Goal: Task Accomplishment & Management: Use online tool/utility

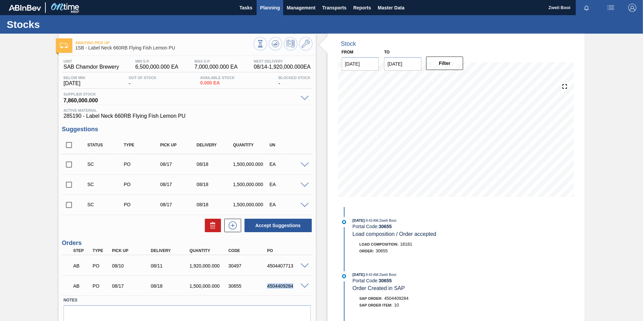
click at [269, 10] on span "Planning" at bounding box center [270, 8] width 20 height 8
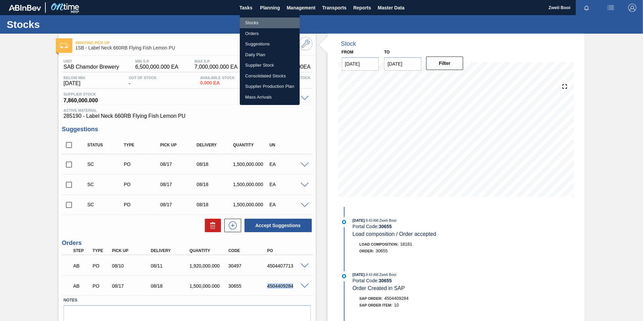
click at [260, 21] on li "Stocks" at bounding box center [270, 22] width 60 height 11
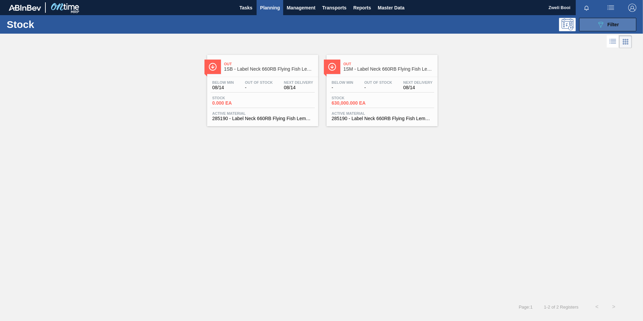
click at [610, 27] on span "Filter" at bounding box center [613, 24] width 11 height 5
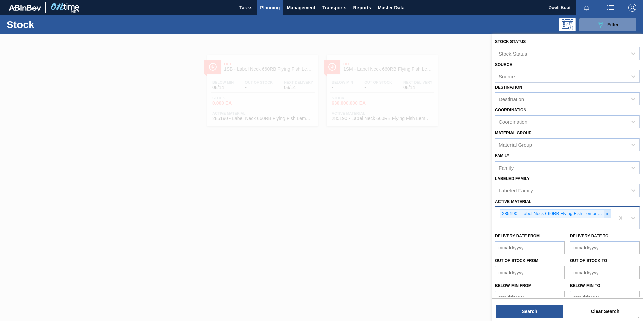
click at [606, 213] on icon at bounding box center [607, 214] width 5 height 5
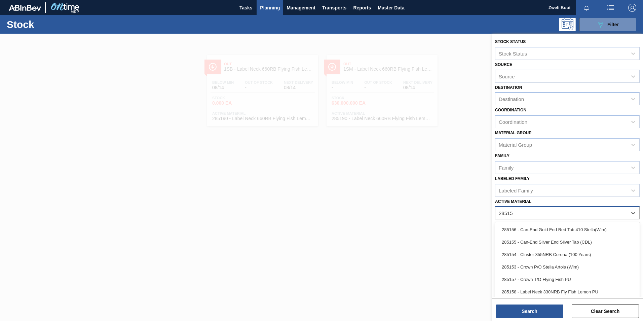
type Material "285158"
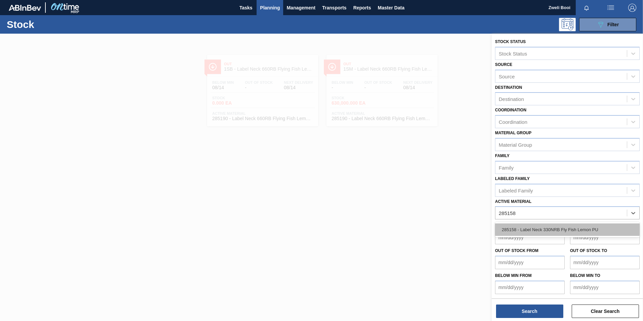
click at [531, 231] on div "285158 - Label Neck 330NRB Fly Fish Lemon PU" at bounding box center [567, 229] width 145 height 12
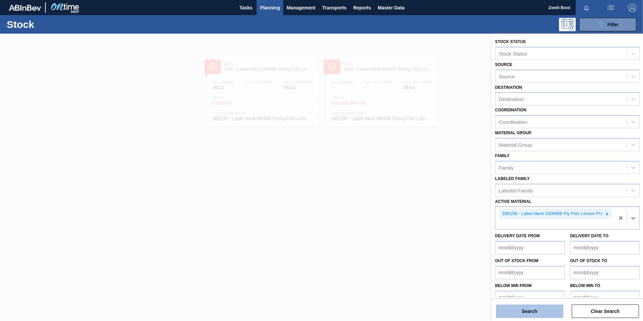
click at [544, 315] on button "Search" at bounding box center [529, 310] width 67 height 13
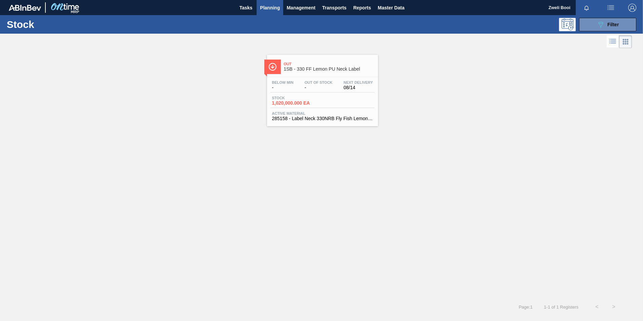
drag, startPoint x: 309, startPoint y: 111, endPoint x: 319, endPoint y: 117, distance: 12.7
click at [309, 110] on div "Below Min - Out Of Stock - Next Delivery 08/14 Stock 1,020,000.000 EA Active Ma…" at bounding box center [322, 100] width 111 height 46
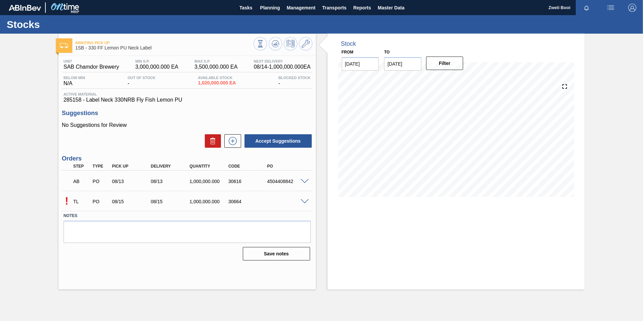
click at [306, 201] on span at bounding box center [305, 201] width 8 height 5
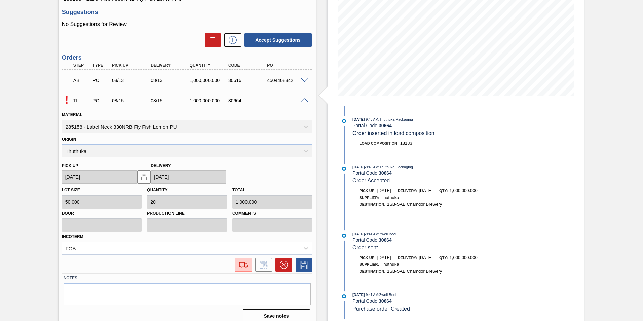
scroll to position [108, 0]
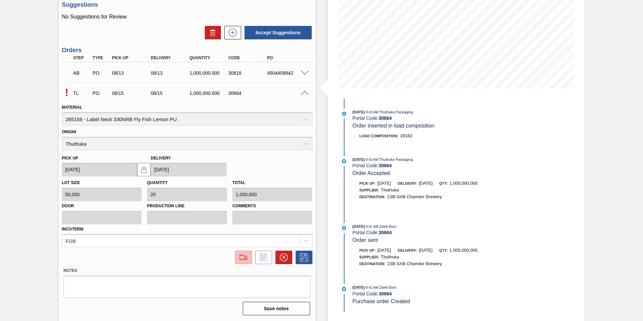
click at [244, 263] on button at bounding box center [243, 257] width 17 height 13
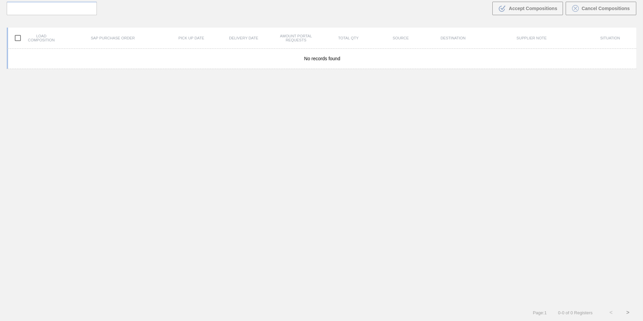
scroll to position [48, 0]
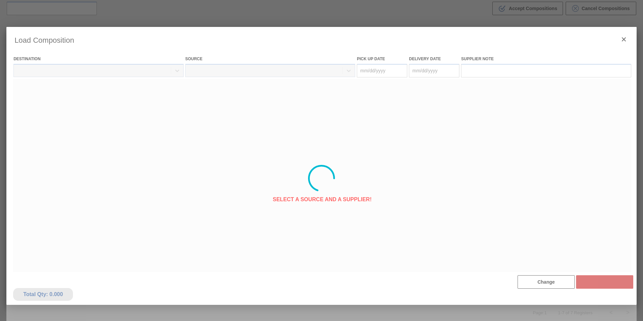
type Date "[DATE]"
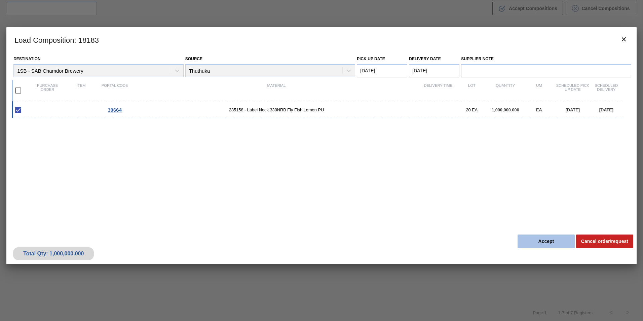
click at [556, 243] on button "Accept" at bounding box center [546, 240] width 57 height 13
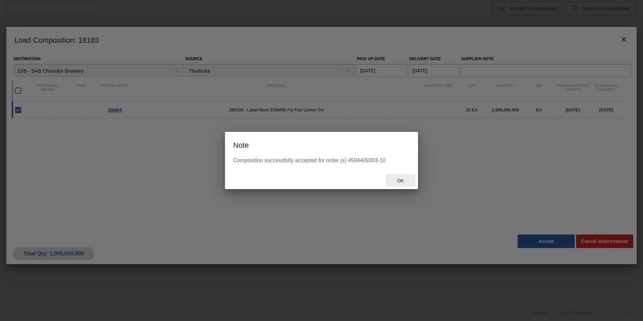
click at [405, 184] on div "Ok" at bounding box center [401, 180] width 30 height 12
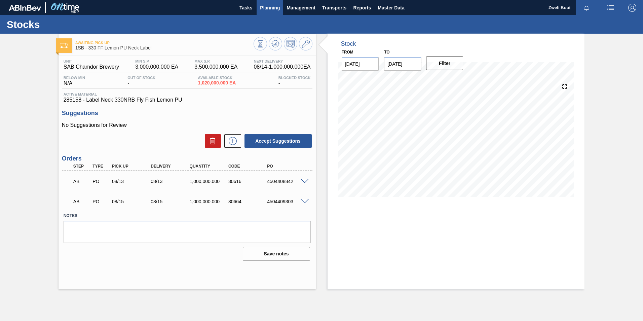
click at [267, 4] on span "Planning" at bounding box center [270, 8] width 20 height 8
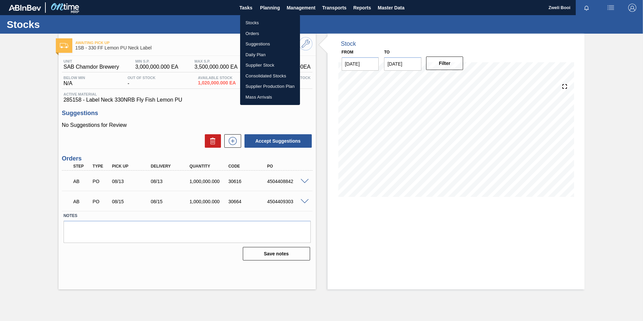
click at [250, 21] on li "Stocks" at bounding box center [270, 22] width 60 height 11
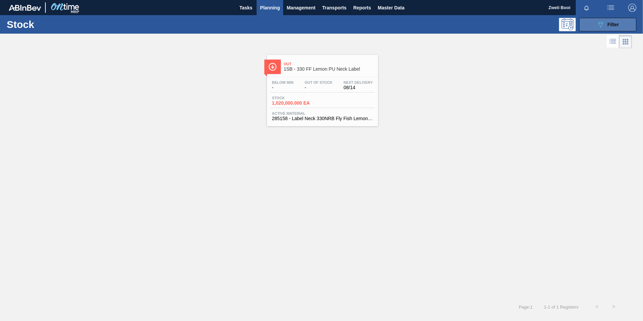
click at [620, 27] on button "089F7B8B-B2A5-4AFE-B5C0-19BA573D28AC Filter" at bounding box center [607, 24] width 57 height 13
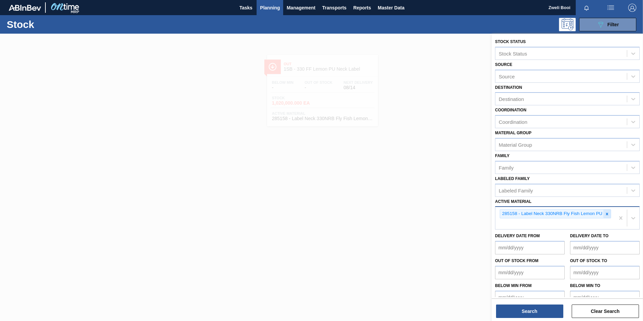
click at [608, 214] on icon at bounding box center [607, 214] width 5 height 5
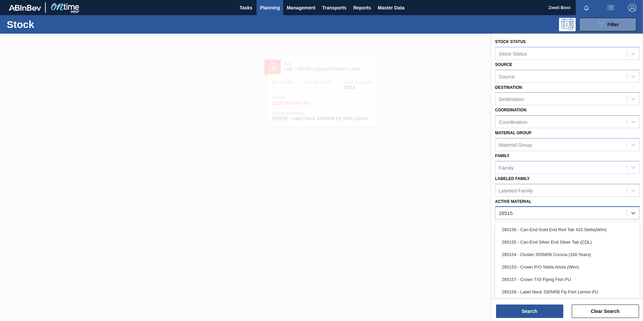
type Material "285159"
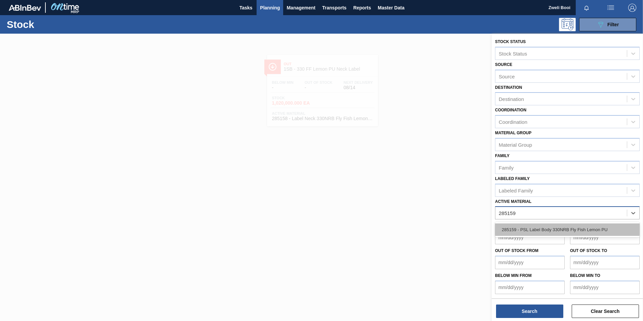
click at [571, 232] on div "285159 - PSL Label Body 330NRB Fly Fish Lemon PU" at bounding box center [567, 229] width 145 height 12
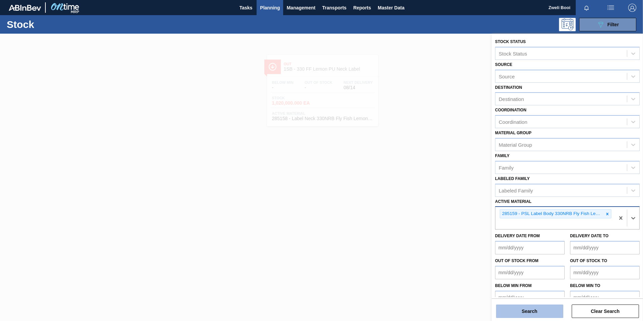
click at [548, 312] on button "Search" at bounding box center [529, 310] width 67 height 13
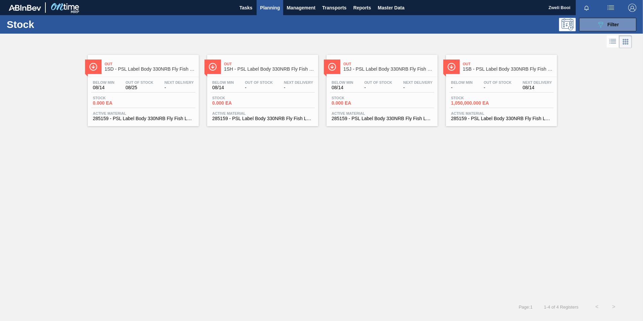
click at [486, 104] on span "1,050,000.000 EA" at bounding box center [474, 103] width 47 height 5
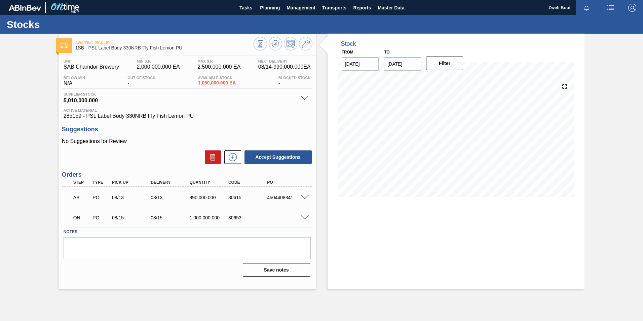
click at [305, 217] on span at bounding box center [305, 217] width 8 height 5
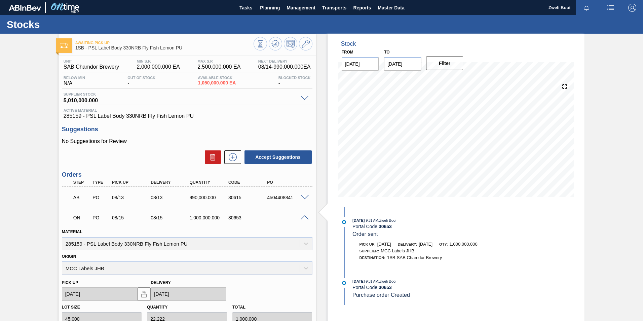
click at [305, 217] on span at bounding box center [305, 217] width 8 height 5
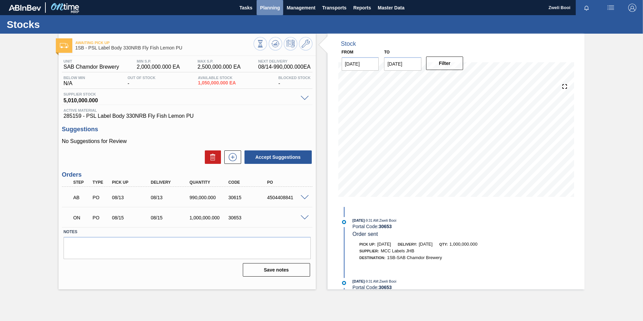
click at [276, 10] on span "Planning" at bounding box center [270, 8] width 20 height 8
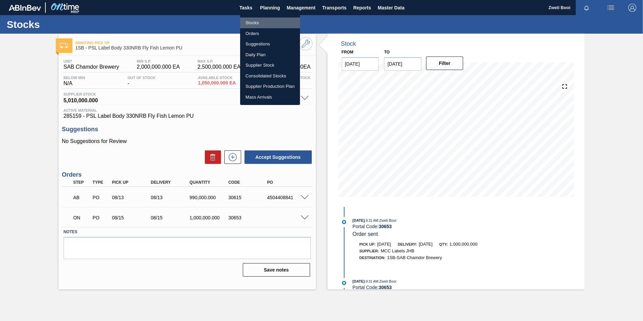
click at [265, 20] on li "Stocks" at bounding box center [270, 22] width 60 height 11
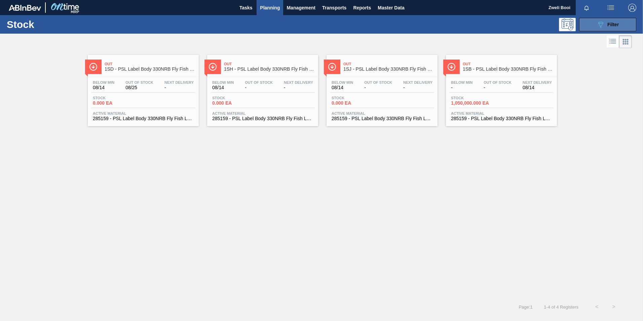
click at [628, 26] on button "089F7B8B-B2A5-4AFE-B5C0-19BA573D28AC Filter" at bounding box center [607, 24] width 57 height 13
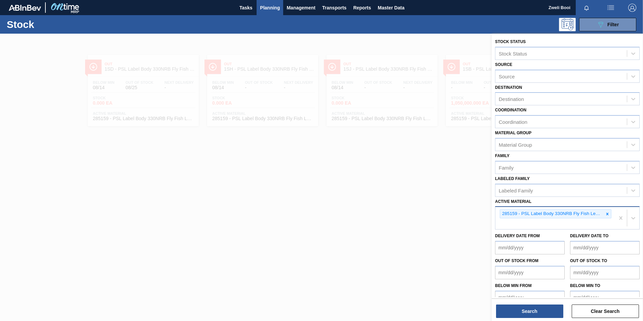
click at [607, 212] on icon at bounding box center [607, 214] width 5 height 5
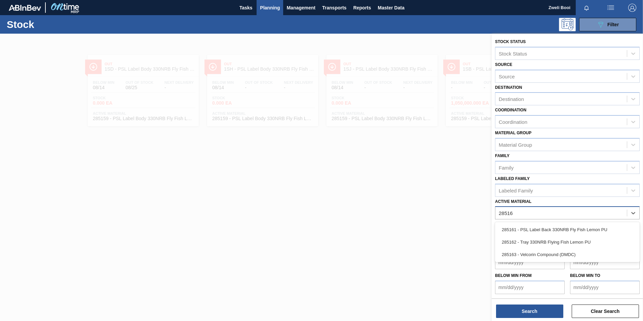
type Material "285161"
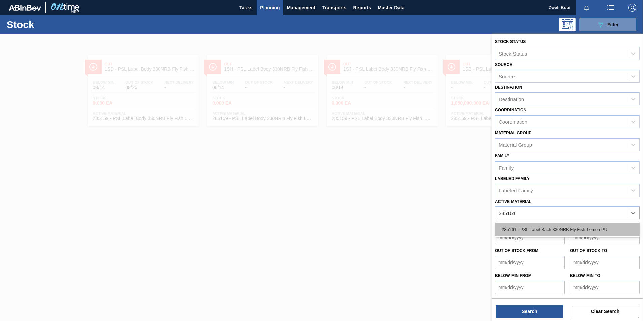
click at [583, 226] on div "285161 - PSL Label Back 330NRB Fly Fish Lemon PU" at bounding box center [567, 229] width 145 height 12
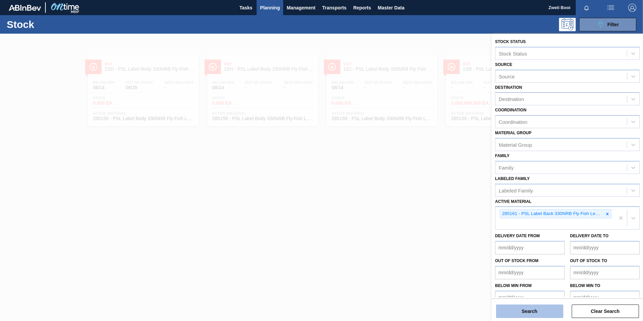
click at [539, 313] on button "Search" at bounding box center [529, 310] width 67 height 13
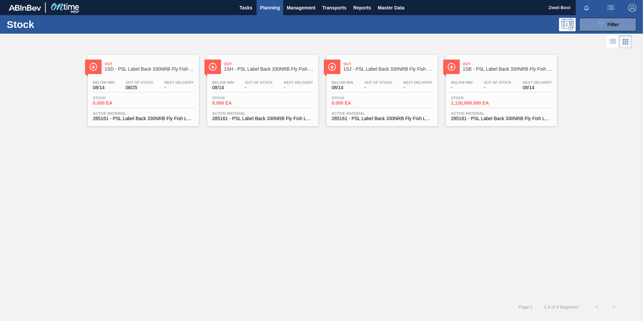
click at [504, 103] on div "Stock 1,120,000.000 EA" at bounding box center [501, 102] width 104 height 12
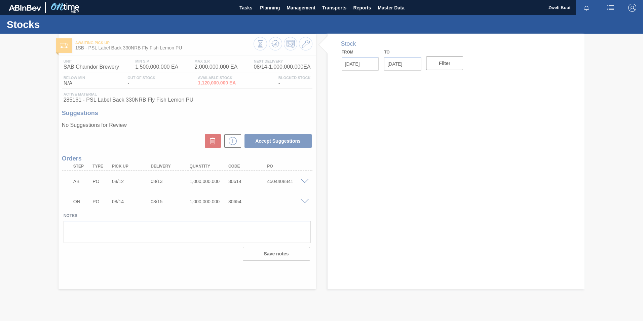
type input "[DATE]"
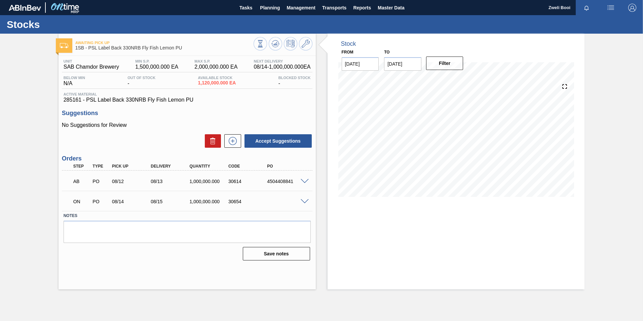
click at [304, 202] on span at bounding box center [305, 201] width 8 height 5
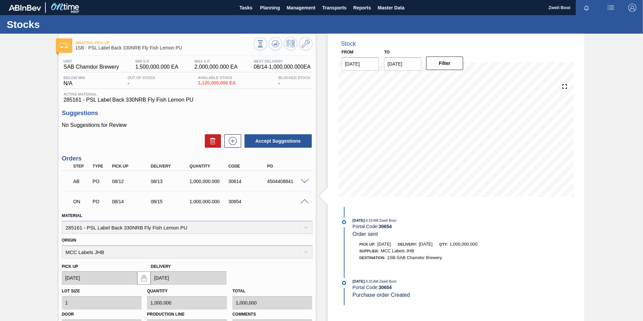
click at [304, 202] on span at bounding box center [305, 201] width 8 height 5
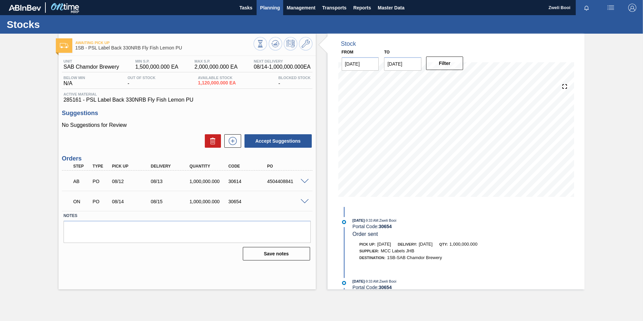
click at [276, 9] on span "Planning" at bounding box center [270, 8] width 20 height 8
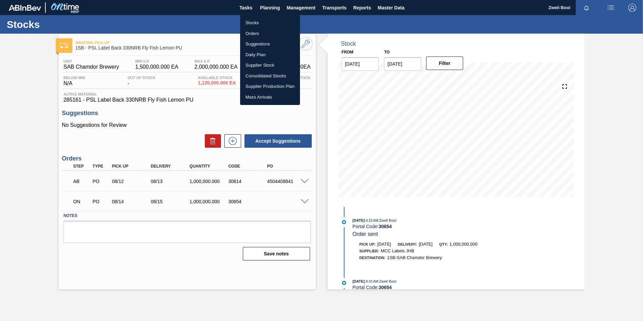
click at [261, 24] on li "Stocks" at bounding box center [270, 22] width 60 height 11
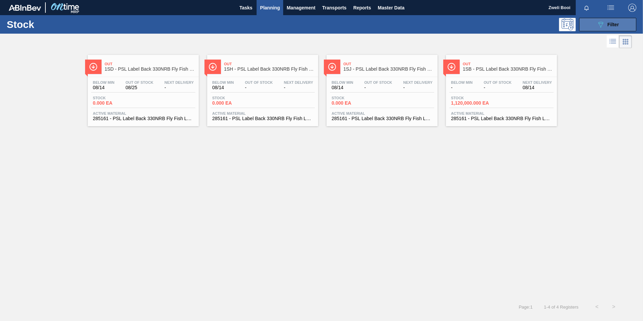
click at [592, 25] on button "089F7B8B-B2A5-4AFE-B5C0-19BA573D28AC Filter" at bounding box center [607, 24] width 57 height 13
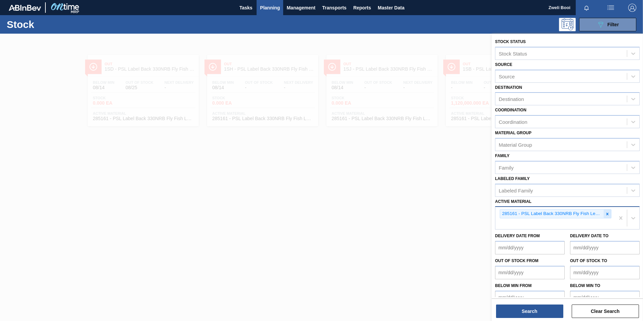
click at [605, 214] on icon at bounding box center [607, 214] width 5 height 5
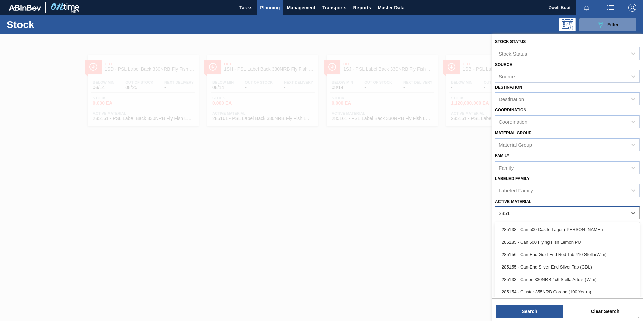
type Material "285159"
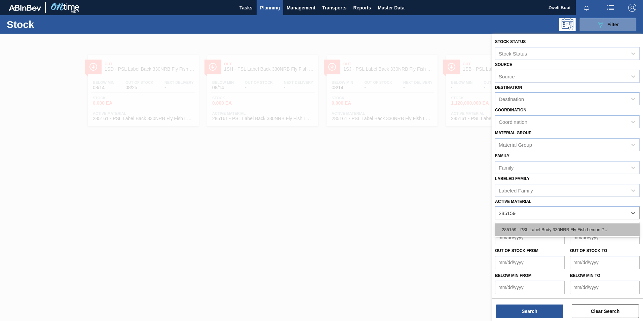
click at [573, 230] on div "285159 - PSL Label Body 330NRB Fly Fish Lemon PU" at bounding box center [567, 229] width 145 height 12
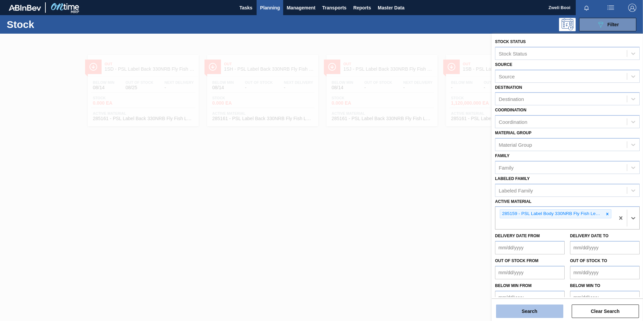
click at [541, 310] on button "Search" at bounding box center [529, 310] width 67 height 13
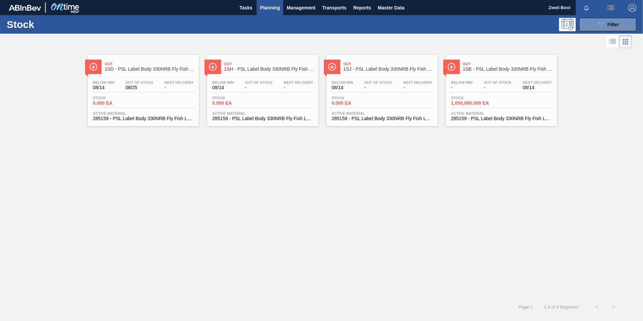
click at [520, 91] on div "Below Min - Out Of Stock - Next Delivery 08/14" at bounding box center [501, 86] width 104 height 12
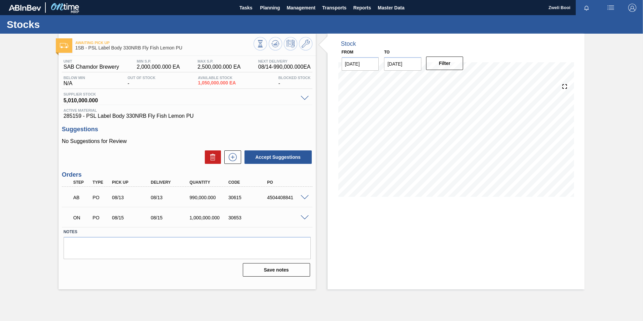
click at [307, 217] on span at bounding box center [305, 217] width 8 height 5
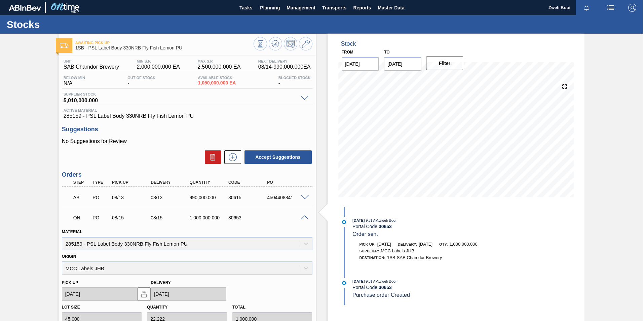
click at [307, 217] on span at bounding box center [305, 217] width 8 height 5
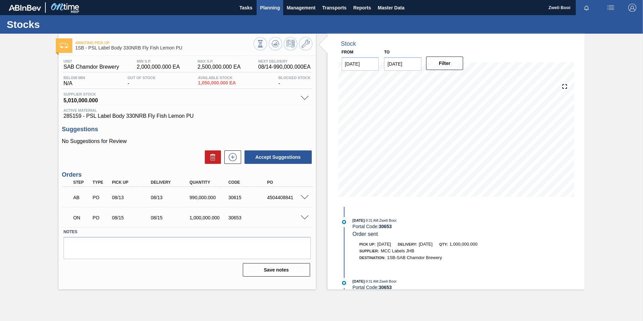
click at [280, 7] on span "Planning" at bounding box center [270, 8] width 20 height 8
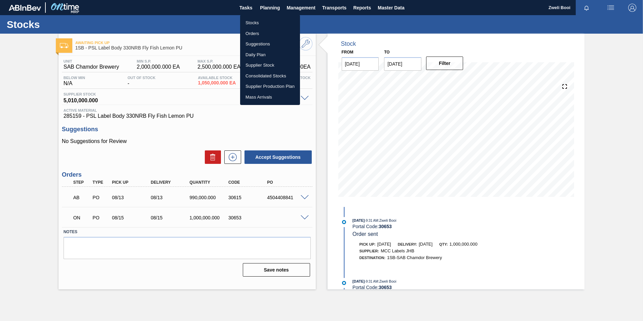
click at [260, 24] on li "Stocks" at bounding box center [270, 22] width 60 height 11
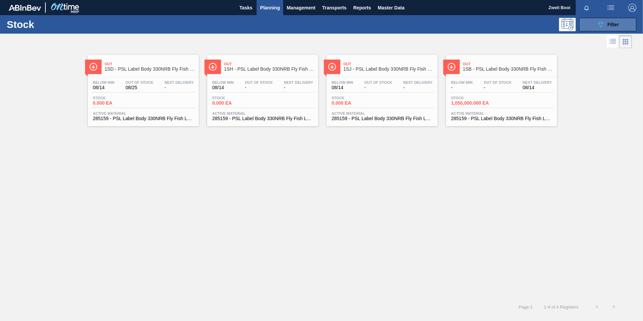
click at [613, 23] on span "Filter" at bounding box center [613, 24] width 11 height 5
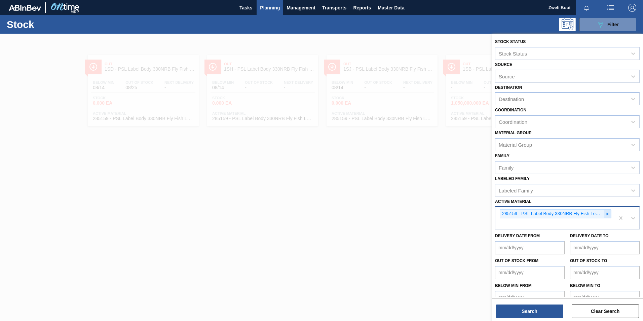
click at [607, 214] on icon at bounding box center [607, 214] width 5 height 5
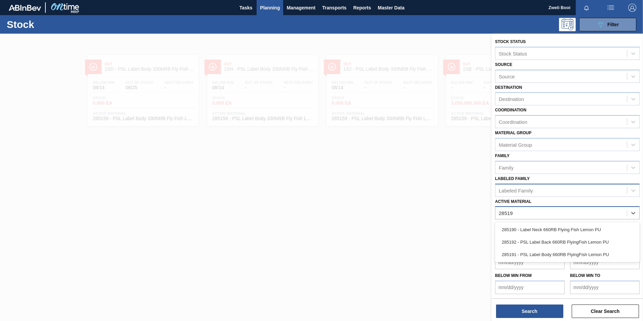
type Material "285191"
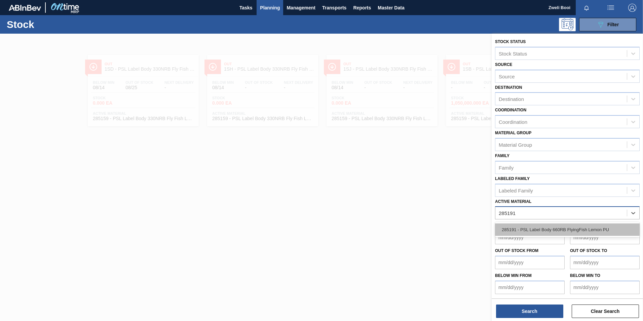
click at [575, 227] on div "285191 - PSL Label Body 660RB FlyingFish Lemon PU" at bounding box center [567, 229] width 145 height 12
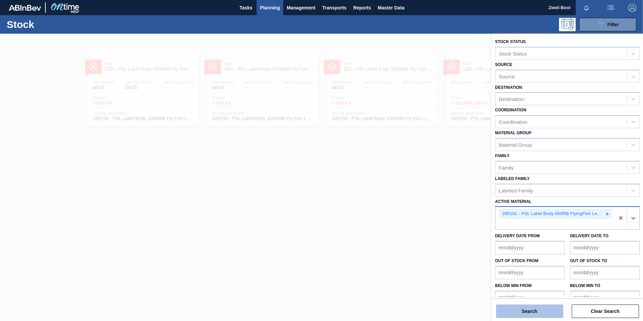
click at [556, 306] on button "Search" at bounding box center [529, 310] width 67 height 13
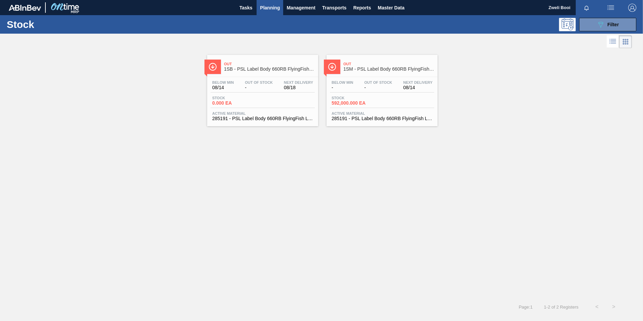
click at [265, 102] on div "Stock 0.000 EA" at bounding box center [263, 102] width 104 height 12
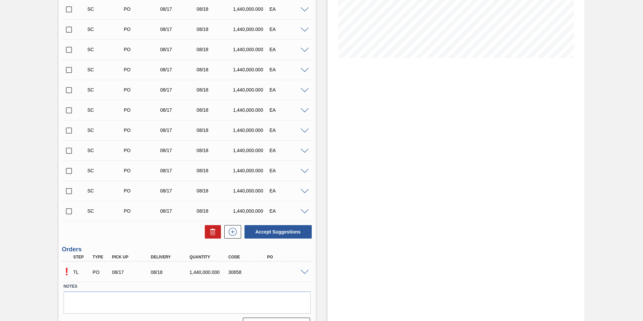
scroll to position [155, 0]
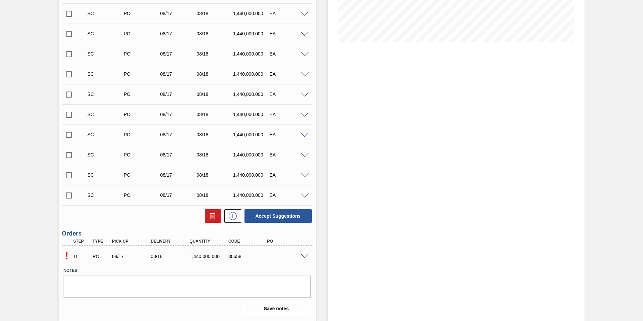
click at [303, 257] on span at bounding box center [305, 256] width 8 height 5
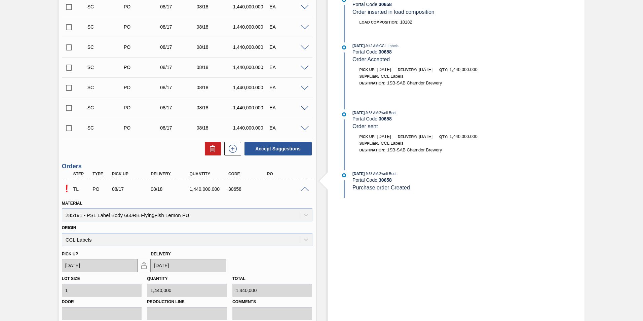
scroll to position [318, 0]
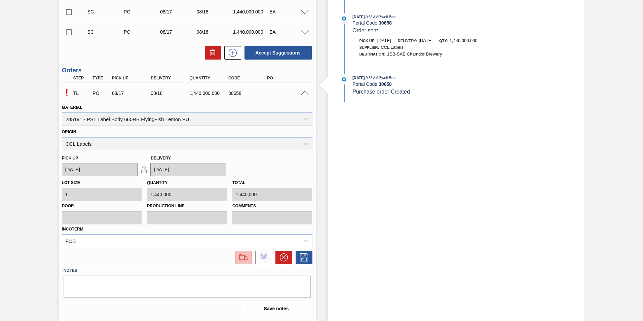
click at [246, 258] on img at bounding box center [243, 257] width 11 height 8
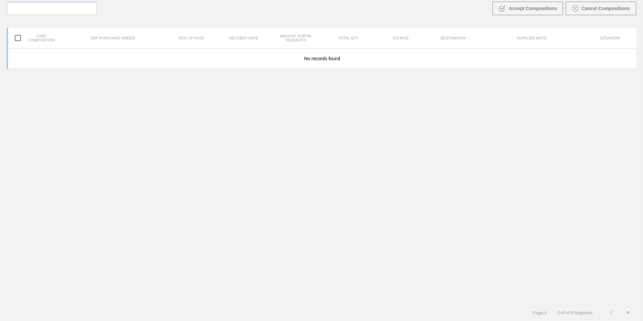
scroll to position [48, 0]
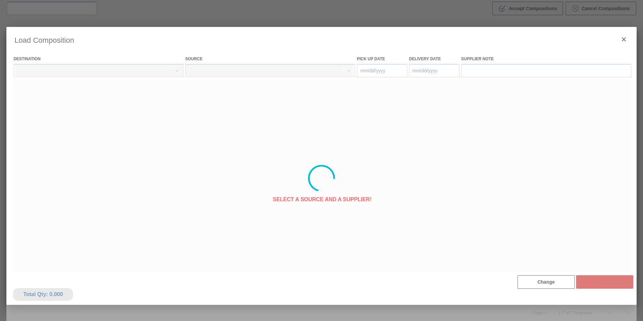
type Date "[DATE]"
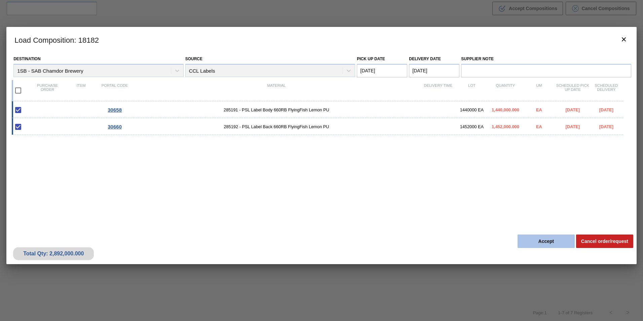
click at [548, 247] on button "Accept" at bounding box center [546, 240] width 57 height 13
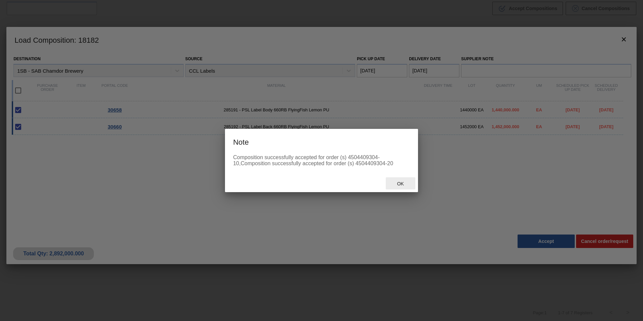
click at [400, 183] on span "Ok" at bounding box center [400, 183] width 17 height 5
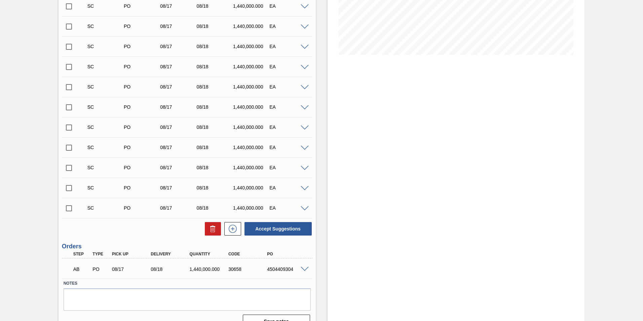
scroll to position [155, 0]
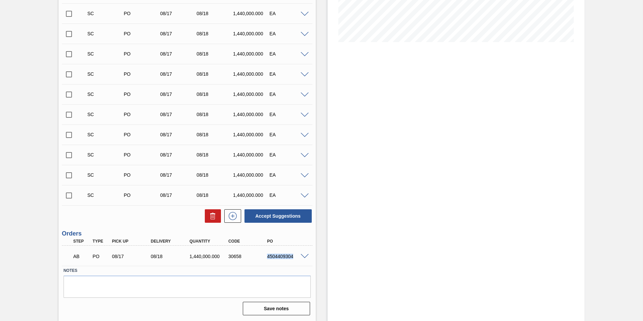
drag, startPoint x: 265, startPoint y: 259, endPoint x: 295, endPoint y: 255, distance: 29.5
click at [295, 255] on div "4504409304" at bounding box center [286, 256] width 43 height 5
copy div "4504409304"
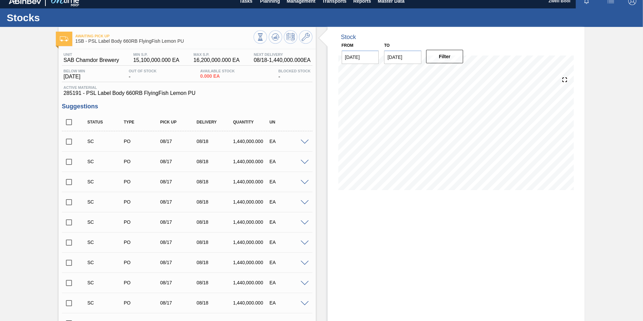
scroll to position [0, 0]
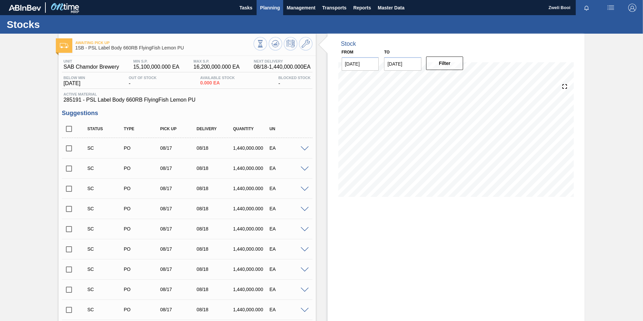
click at [282, 7] on button "Planning" at bounding box center [270, 7] width 27 height 15
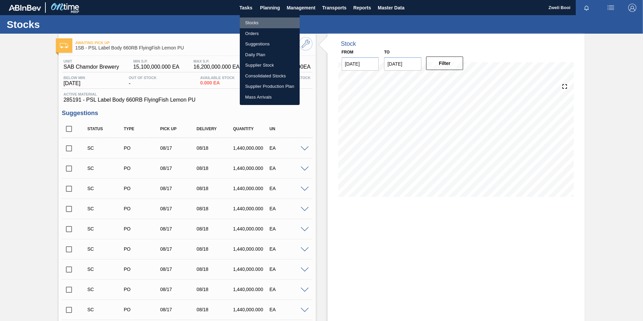
click at [260, 23] on li "Stocks" at bounding box center [270, 22] width 60 height 11
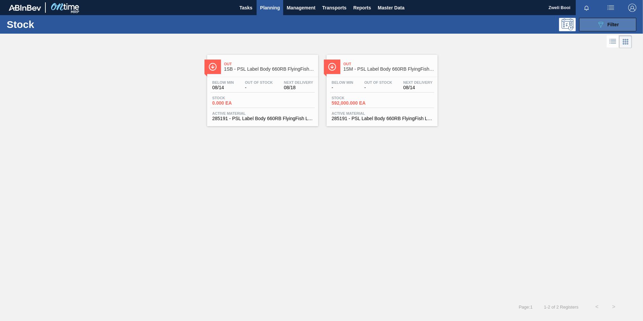
click at [608, 27] on div "089F7B8B-B2A5-4AFE-B5C0-19BA573D28AC Filter" at bounding box center [608, 25] width 22 height 8
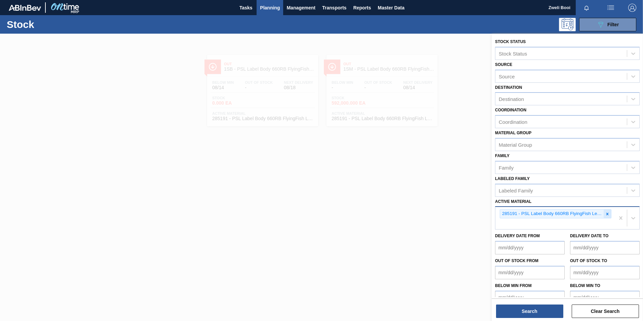
click at [607, 214] on icon at bounding box center [608, 214] width 2 height 2
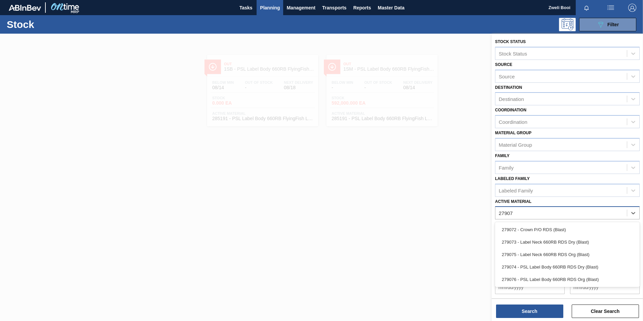
type Material "279076"
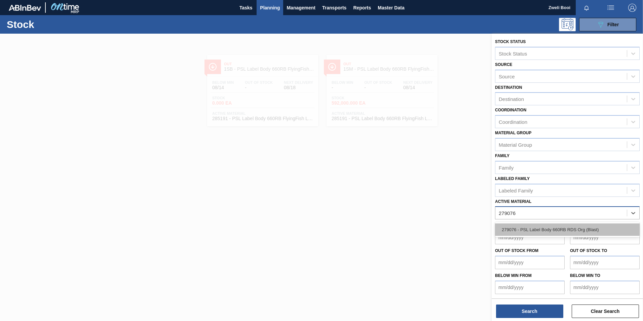
click at [551, 229] on div "279076 - PSL Label Body 660RB RDS Org (Blast)" at bounding box center [567, 229] width 145 height 12
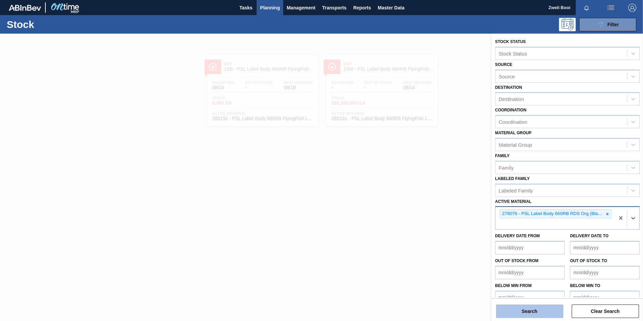
click at [543, 315] on button "Search" at bounding box center [529, 310] width 67 height 13
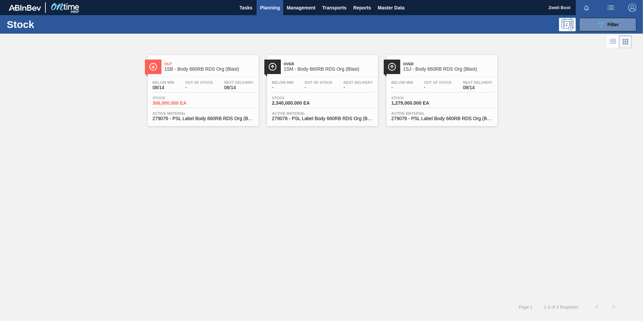
click at [189, 96] on span "Stock" at bounding box center [176, 98] width 47 height 4
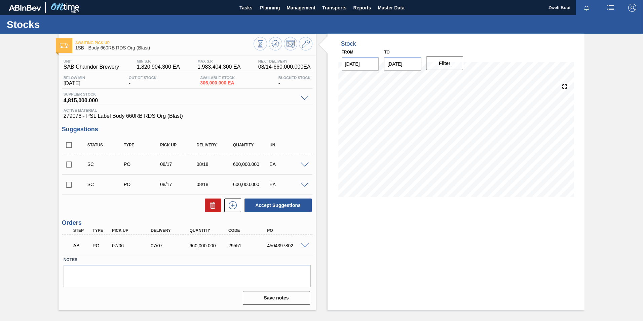
click at [69, 165] on input "checkbox" at bounding box center [69, 164] width 14 height 14
click at [289, 202] on button "Accept Suggestions" at bounding box center [278, 204] width 67 height 13
checkbox input "false"
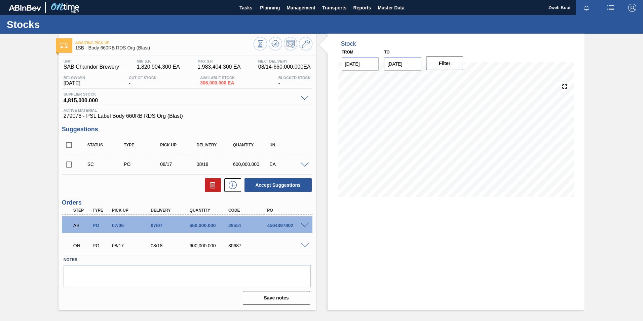
click at [305, 245] on span at bounding box center [305, 245] width 8 height 5
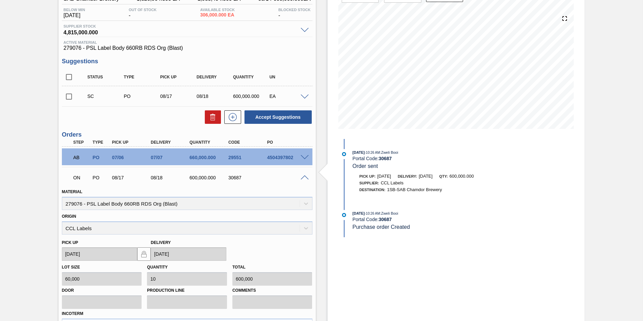
scroll to position [67, 0]
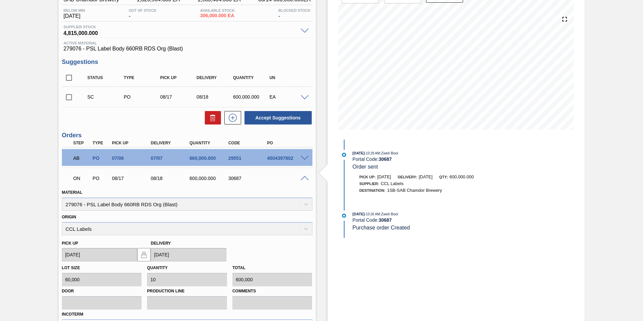
click at [304, 178] on span at bounding box center [305, 178] width 8 height 5
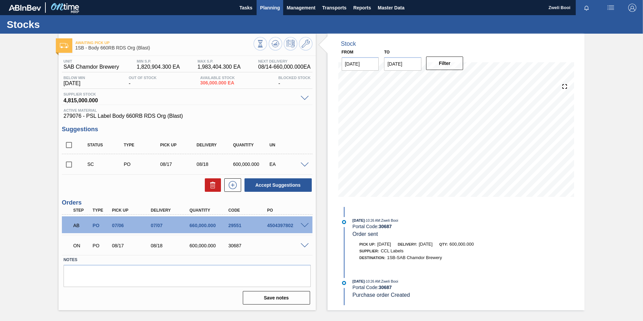
click at [263, 6] on span "Planning" at bounding box center [270, 8] width 20 height 8
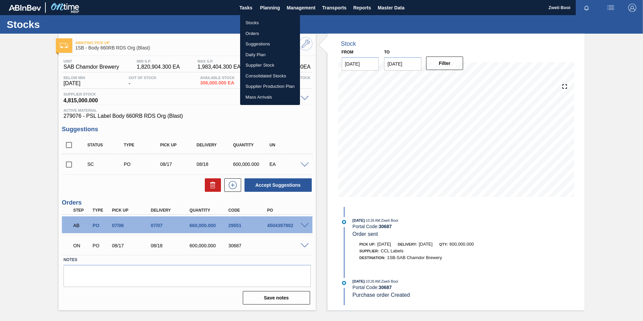
click at [257, 22] on li "Stocks" at bounding box center [270, 22] width 60 height 11
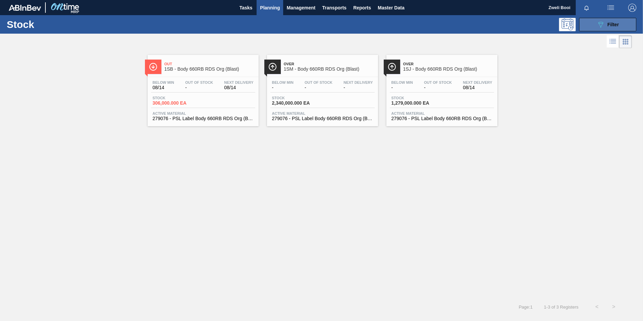
click at [619, 22] on span "Filter" at bounding box center [613, 24] width 11 height 5
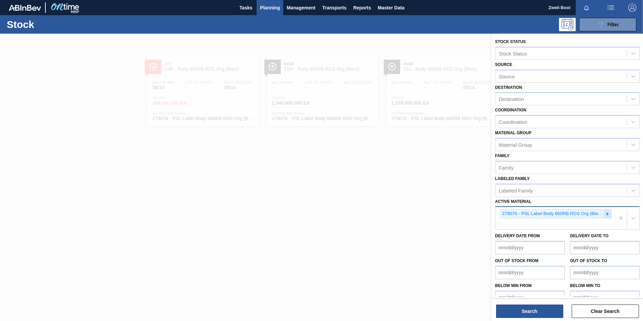
click at [609, 215] on icon at bounding box center [607, 214] width 5 height 5
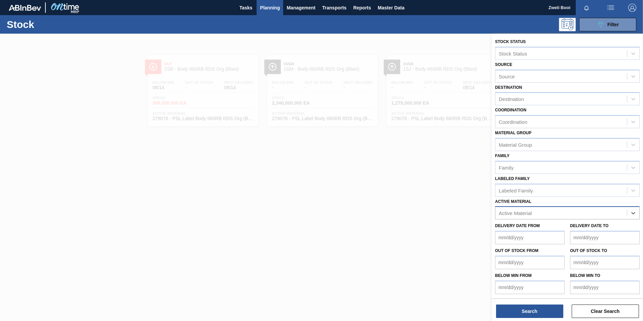
paste Material "279074"
type Material "279074"
click at [596, 228] on div "279074 - PSL Label Body 660RB RDS Dry (Blast)" at bounding box center [567, 229] width 145 height 12
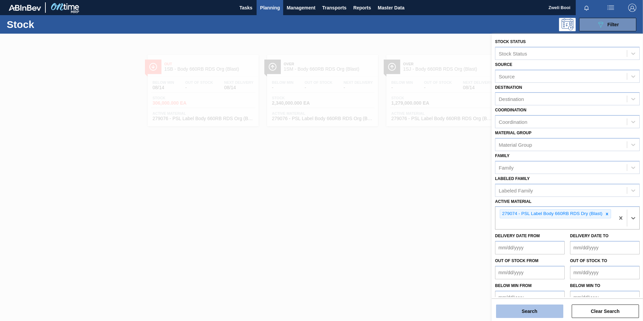
click at [541, 315] on button "Search" at bounding box center [529, 310] width 67 height 13
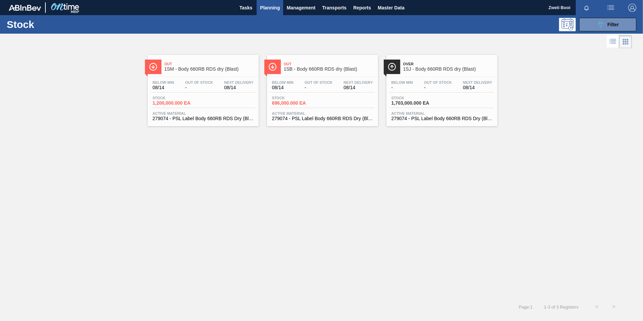
drag, startPoint x: 302, startPoint y: 99, endPoint x: 385, endPoint y: 101, distance: 83.5
click at [302, 99] on span "Stock" at bounding box center [295, 98] width 47 height 4
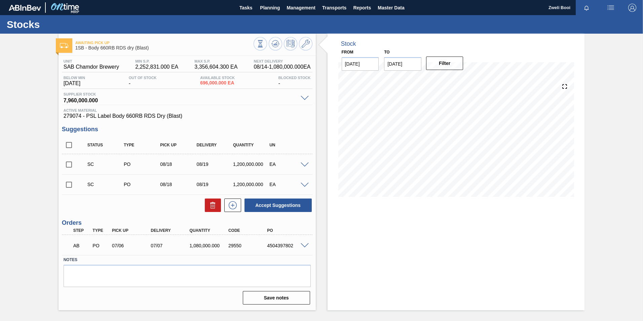
click at [69, 164] on input "checkbox" at bounding box center [69, 164] width 14 height 14
click at [299, 208] on button "Accept Suggestions" at bounding box center [278, 204] width 67 height 13
checkbox input "false"
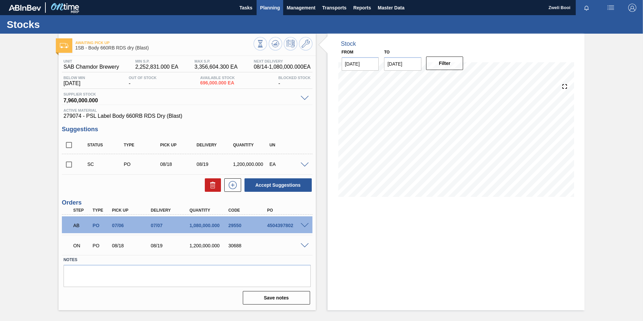
click at [270, 7] on span "Planning" at bounding box center [270, 8] width 20 height 8
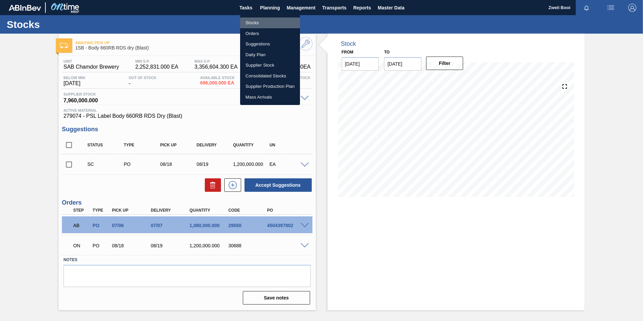
click at [261, 23] on li "Stocks" at bounding box center [270, 22] width 60 height 11
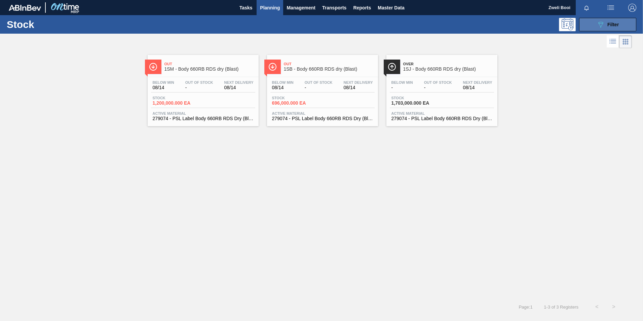
click at [596, 25] on button "089F7B8B-B2A5-4AFE-B5C0-19BA573D28AC Filter" at bounding box center [607, 24] width 57 height 13
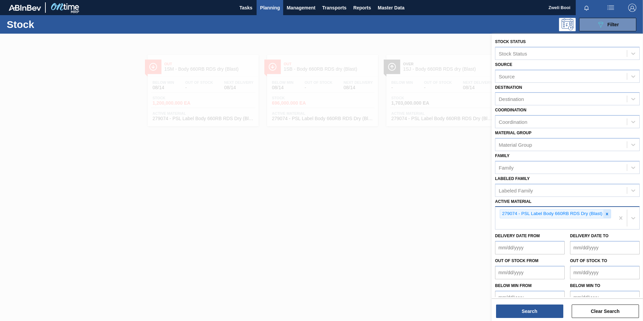
click at [606, 214] on icon at bounding box center [607, 214] width 5 height 5
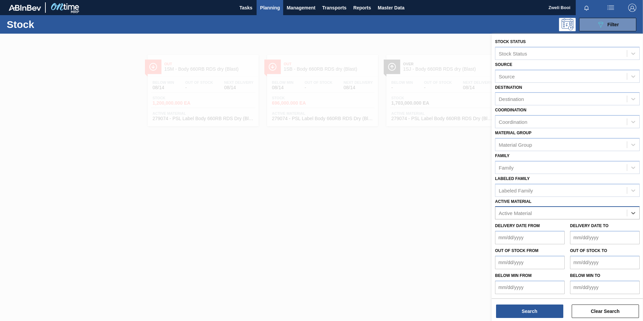
paste Material "279073"
type Material "279073"
click at [517, 233] on div "279073 - Label Neck 660RB RDS Dry (Blast)" at bounding box center [567, 229] width 145 height 12
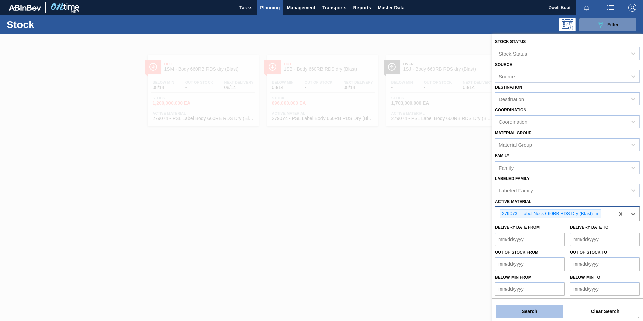
click at [536, 311] on button "Search" at bounding box center [529, 310] width 67 height 13
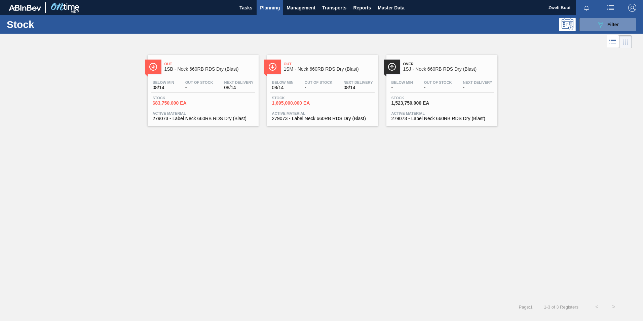
click at [221, 102] on div "Stock 683,750.000 EA" at bounding box center [203, 102] width 104 height 12
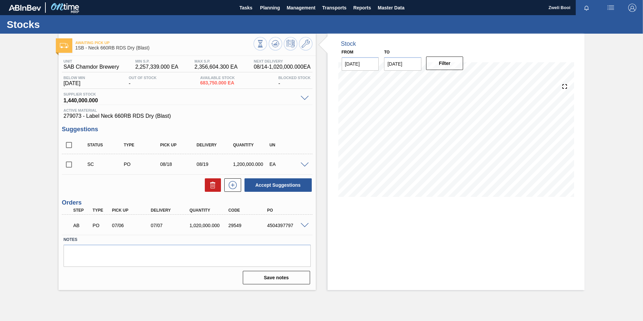
click at [65, 162] on input "checkbox" at bounding box center [69, 164] width 14 height 14
click at [297, 184] on button "Accept Suggestions" at bounding box center [278, 184] width 67 height 13
checkbox input "false"
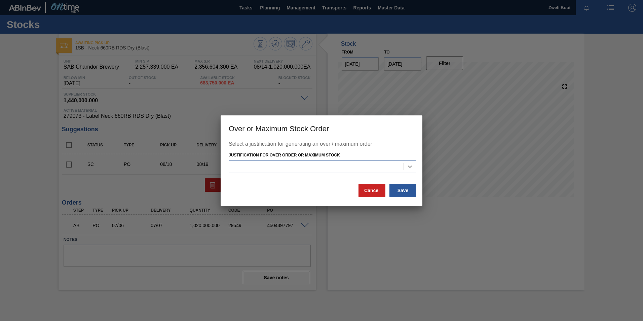
click at [407, 165] on icon at bounding box center [410, 166] width 7 height 7
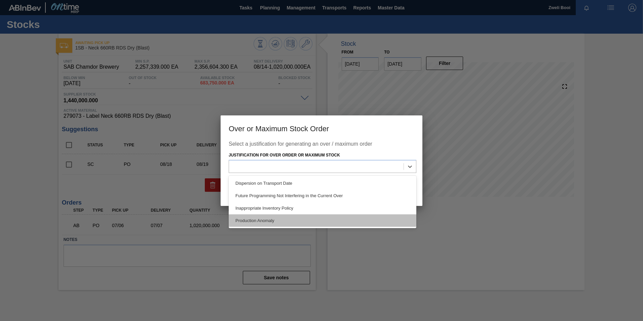
click at [309, 223] on div "Production Anomaly" at bounding box center [323, 220] width 188 height 12
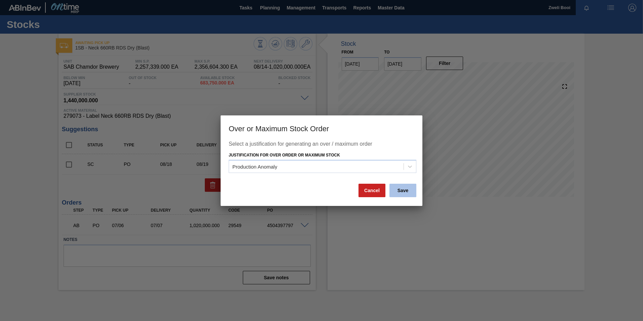
click at [409, 192] on button "Save" at bounding box center [403, 190] width 27 height 13
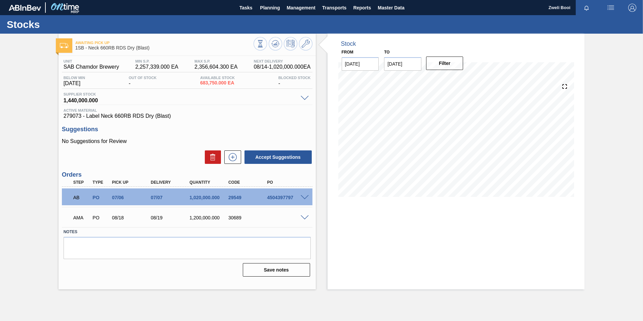
click at [306, 216] on span at bounding box center [305, 217] width 8 height 5
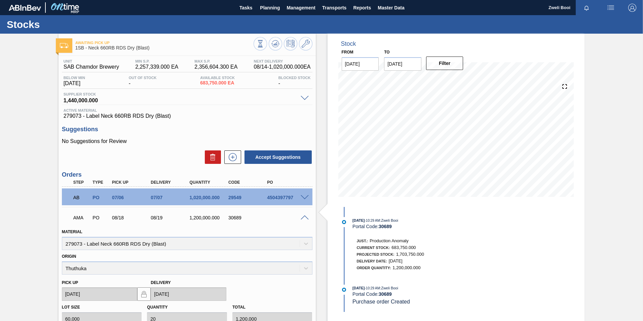
click at [306, 216] on span at bounding box center [305, 217] width 8 height 5
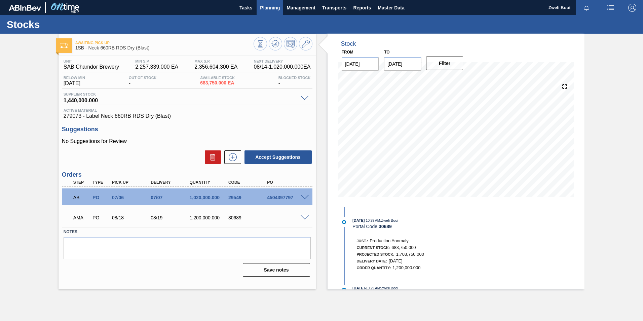
click at [271, 7] on span "Planning" at bounding box center [270, 8] width 20 height 8
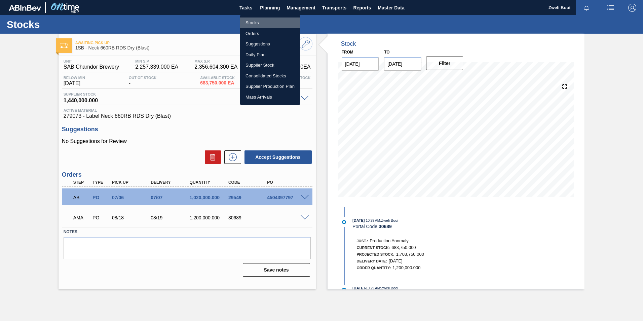
click at [266, 21] on li "Stocks" at bounding box center [270, 22] width 60 height 11
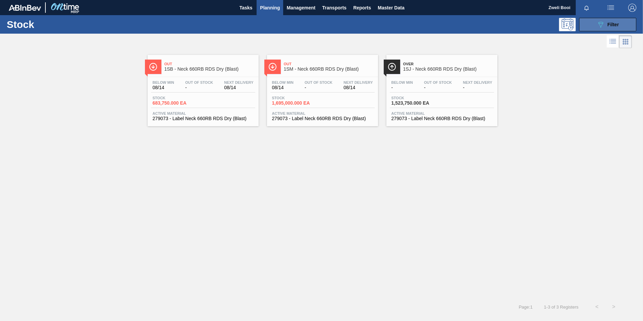
click at [621, 23] on button "089F7B8B-B2A5-4AFE-B5C0-19BA573D28AC Filter" at bounding box center [607, 24] width 57 height 13
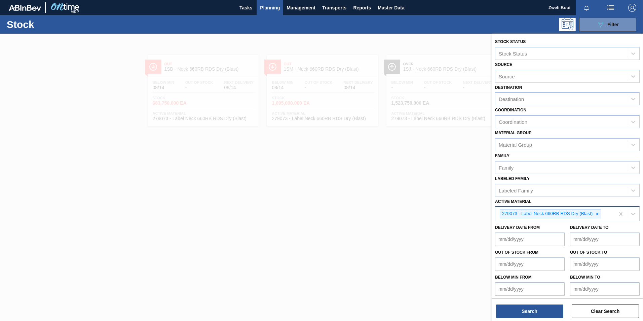
click at [593, 215] on div "279073 - Label Neck 660RB RDS Dry (Blast)" at bounding box center [547, 214] width 94 height 8
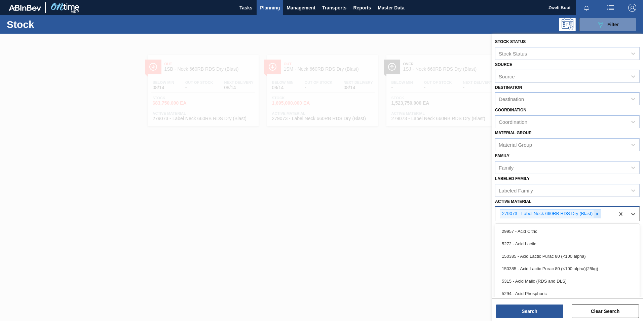
click at [599, 213] on icon at bounding box center [597, 214] width 2 height 2
paste Material "284182"
type Material "284182"
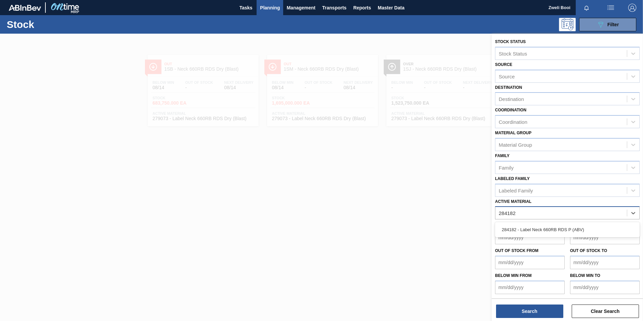
drag, startPoint x: 592, startPoint y: 223, endPoint x: 589, endPoint y: 229, distance: 6.8
click at [591, 223] on div "284182 - Label Neck 660RB RDS P (ABV)" at bounding box center [567, 229] width 145 height 15
click at [589, 232] on div "284182 - Label Neck 660RB RDS P (ABV)" at bounding box center [567, 229] width 145 height 12
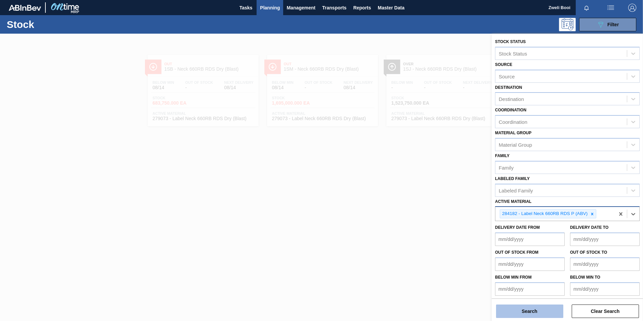
click at [553, 306] on button "Search" at bounding box center [529, 310] width 67 height 13
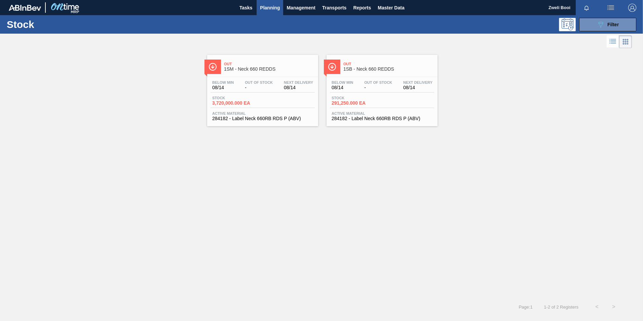
click at [393, 89] on div "Out Of Stock -" at bounding box center [378, 85] width 31 height 10
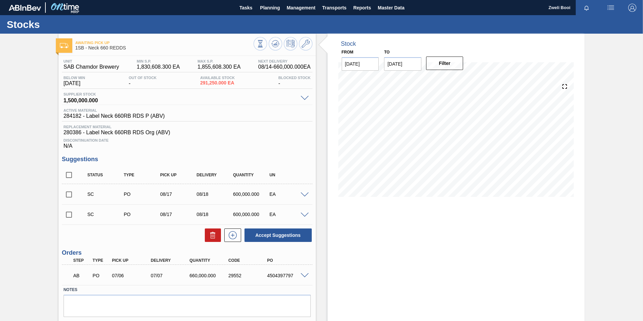
click at [68, 214] on input "checkbox" at bounding box center [69, 215] width 14 height 14
click at [293, 232] on button "Accept Suggestions" at bounding box center [278, 234] width 67 height 13
checkbox input "false"
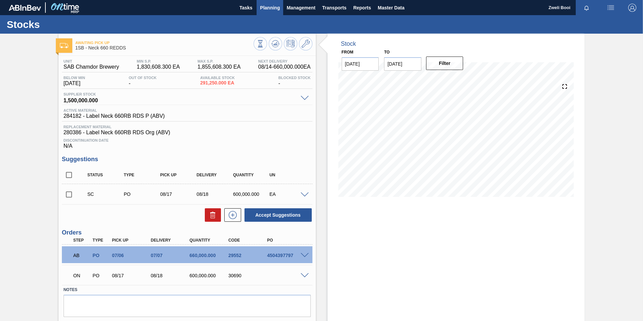
click at [276, 6] on span "Planning" at bounding box center [270, 8] width 20 height 8
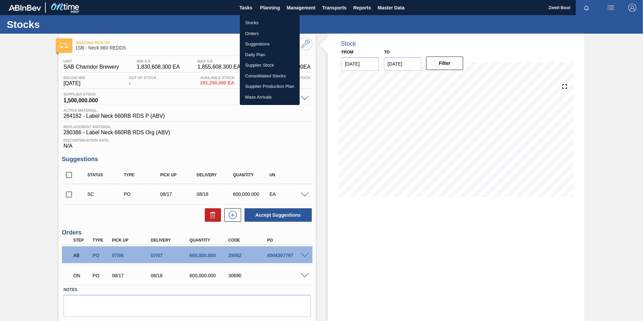
click at [265, 21] on li "Stocks" at bounding box center [270, 22] width 60 height 11
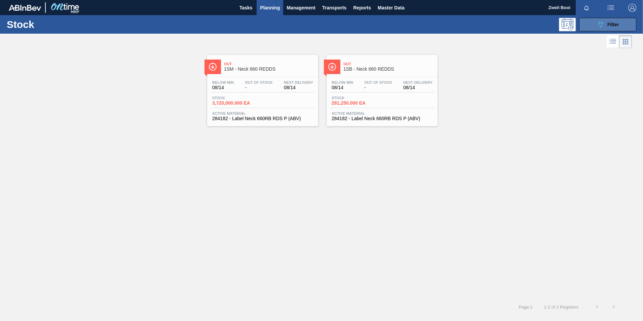
click at [616, 22] on span "Filter" at bounding box center [613, 24] width 11 height 5
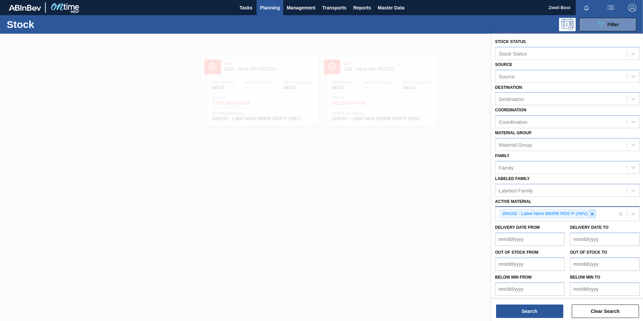
click at [593, 214] on icon at bounding box center [592, 214] width 2 height 2
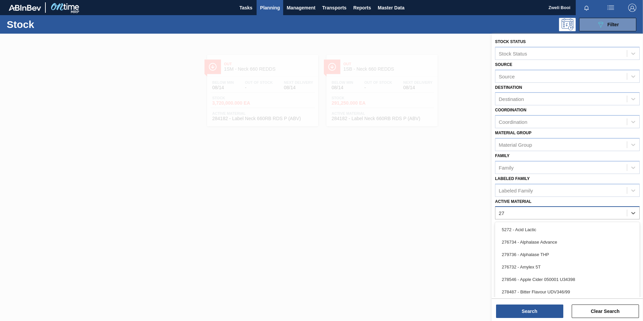
type Material "2"
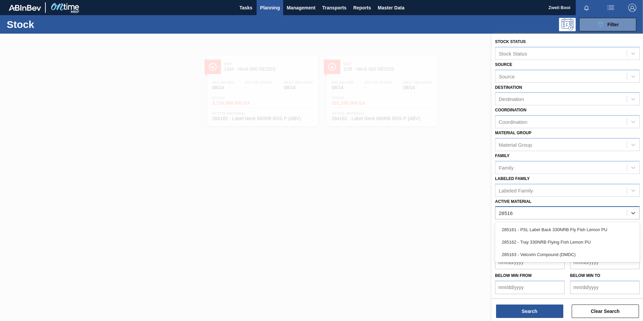
type Material "285161"
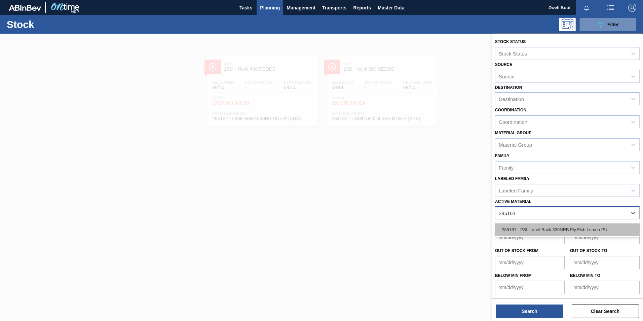
click at [559, 231] on div "285161 - PSL Label Back 330NRB Fly Fish Lemon PU" at bounding box center [567, 229] width 145 height 12
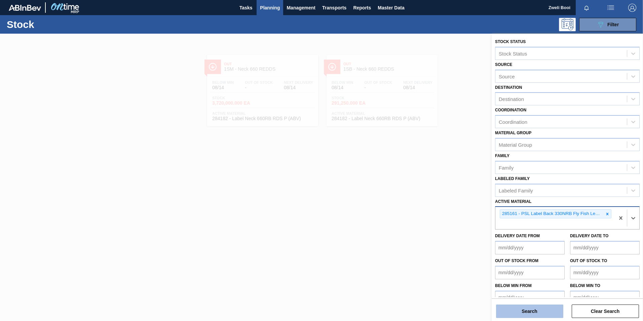
click at [551, 310] on button "Search" at bounding box center [529, 310] width 67 height 13
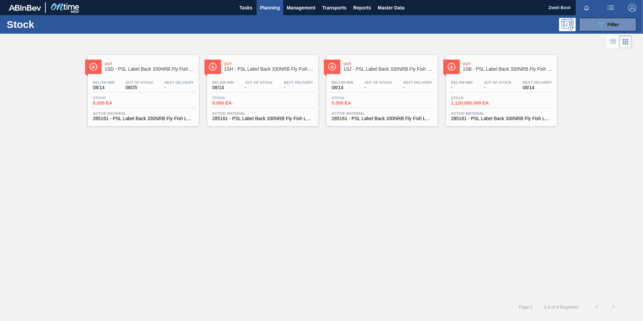
click at [511, 91] on div "Below Min - Out Of Stock - Next Delivery 08/14" at bounding box center [501, 86] width 104 height 12
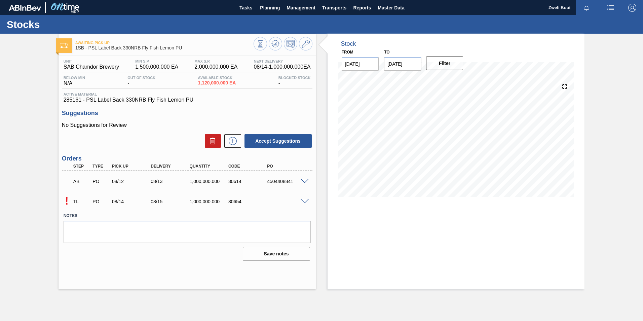
click at [304, 202] on span at bounding box center [305, 201] width 8 height 5
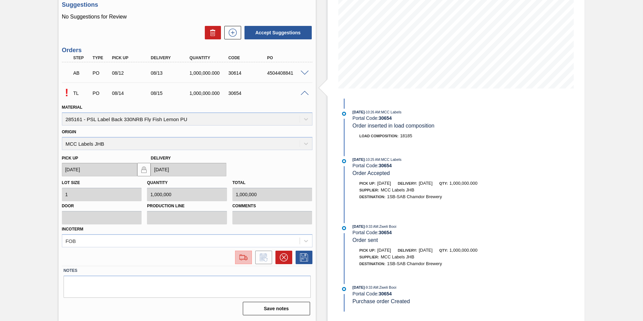
click at [244, 259] on img at bounding box center [243, 257] width 11 height 8
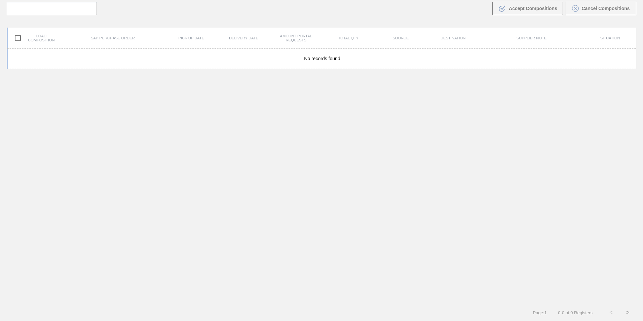
scroll to position [48, 0]
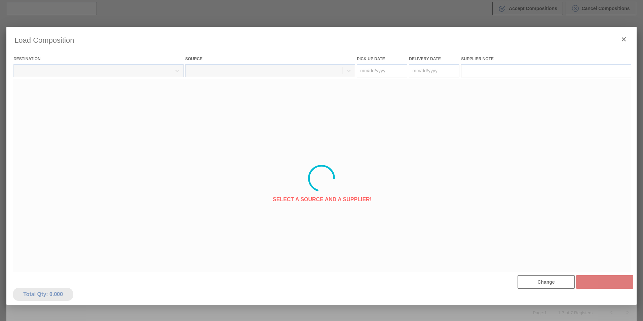
type Date "[DATE]"
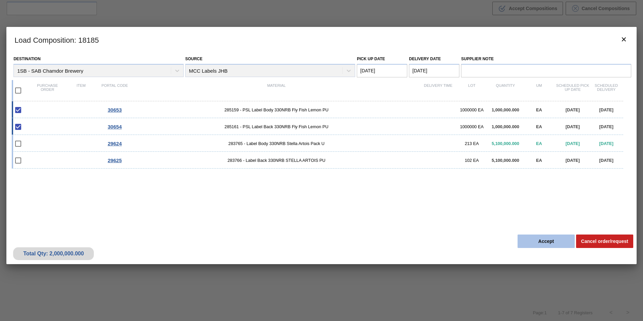
click at [557, 247] on button "Accept" at bounding box center [546, 240] width 57 height 13
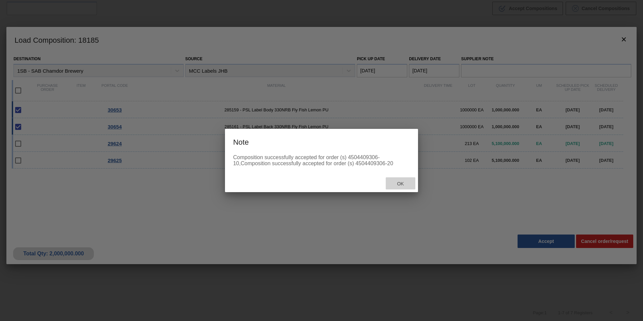
click at [403, 185] on span "Ok" at bounding box center [400, 183] width 17 height 5
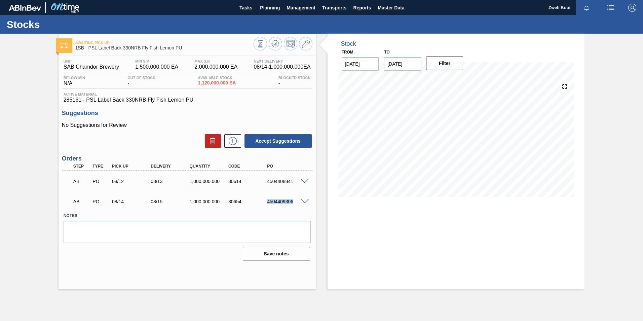
drag, startPoint x: 260, startPoint y: 206, endPoint x: 295, endPoint y: 205, distance: 34.7
click at [295, 205] on div "AB PO 08/14 08/15 1,000,000.000 30654 4504409306" at bounding box center [185, 200] width 233 height 13
copy div "4504409306"
click at [262, 11] on span "Planning" at bounding box center [270, 8] width 20 height 8
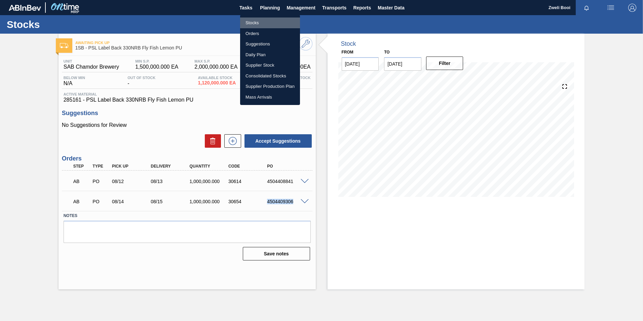
click at [256, 23] on li "Stocks" at bounding box center [270, 22] width 60 height 11
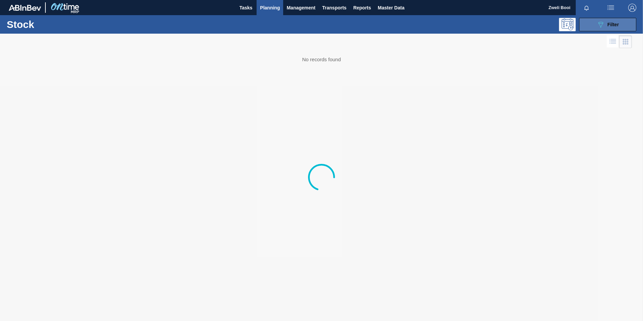
click at [603, 21] on icon "089F7B8B-B2A5-4AFE-B5C0-19BA573D28AC" at bounding box center [601, 25] width 8 height 8
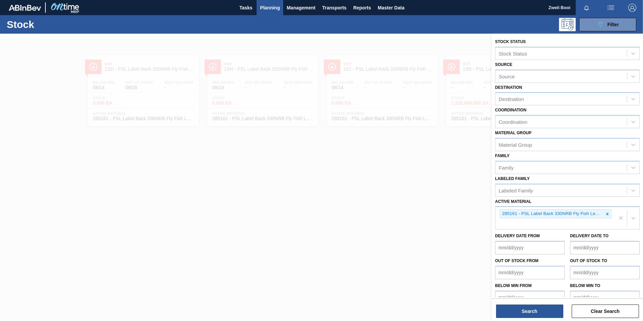
click at [356, 256] on div at bounding box center [321, 194] width 643 height 321
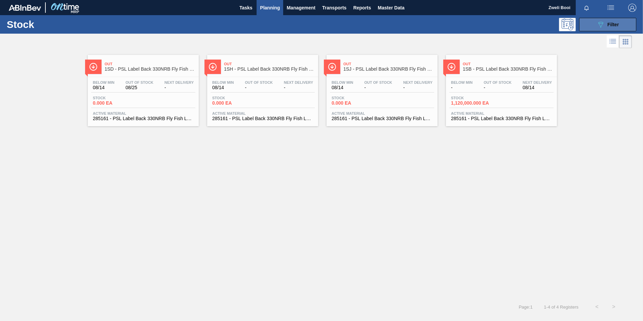
click at [623, 22] on button "089F7B8B-B2A5-4AFE-B5C0-19BA573D28AC Filter" at bounding box center [607, 24] width 57 height 13
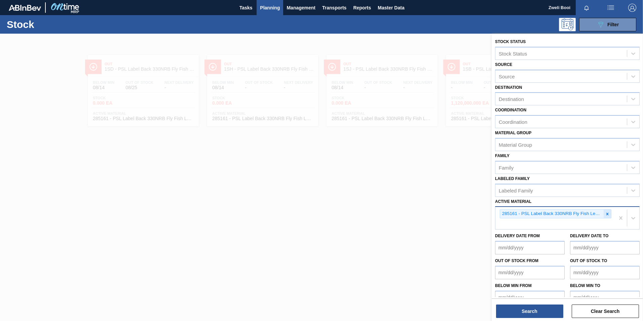
click at [608, 214] on icon at bounding box center [607, 214] width 5 height 5
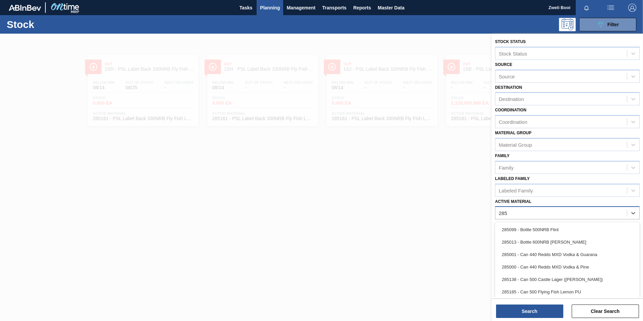
type Material "285"
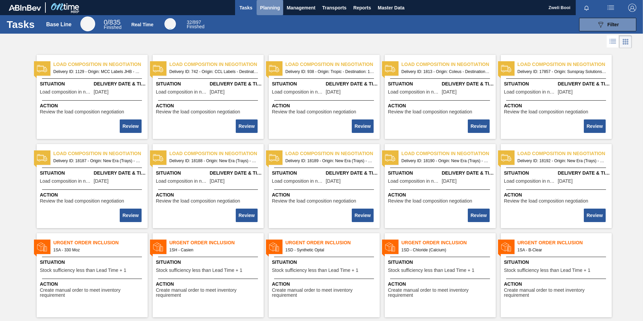
click at [266, 6] on span "Planning" at bounding box center [270, 8] width 20 height 8
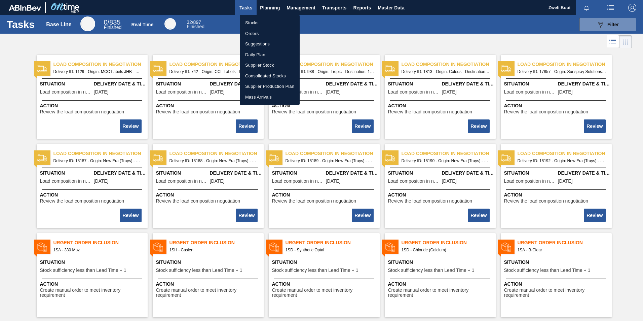
click at [264, 23] on li "Stocks" at bounding box center [270, 22] width 60 height 11
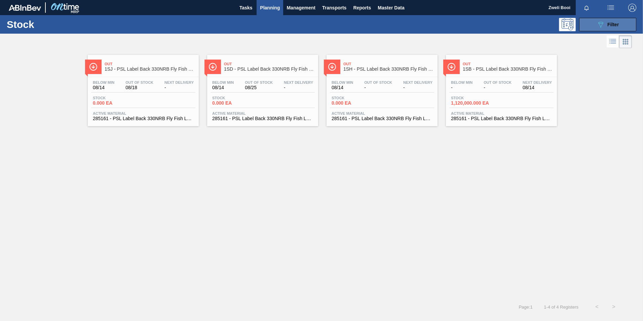
click at [608, 26] on span "Filter" at bounding box center [613, 24] width 11 height 5
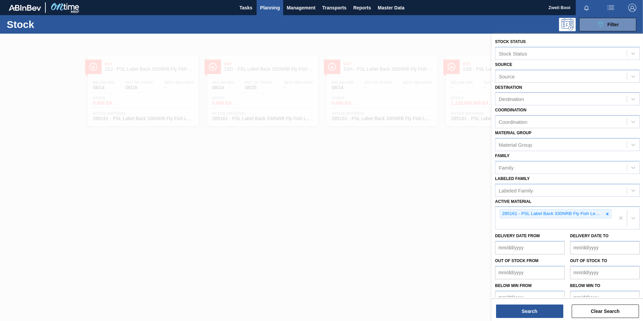
click at [408, 132] on div at bounding box center [321, 194] width 643 height 321
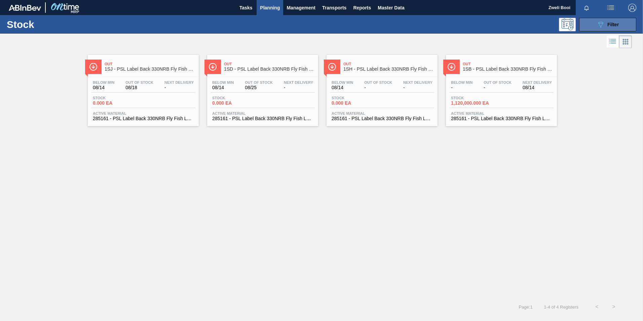
click at [595, 30] on button "089F7B8B-B2A5-4AFE-B5C0-19BA573D28AC Filter" at bounding box center [607, 24] width 57 height 13
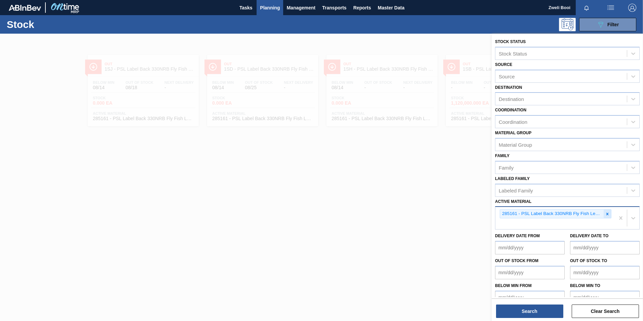
click at [607, 215] on icon at bounding box center [607, 214] width 5 height 5
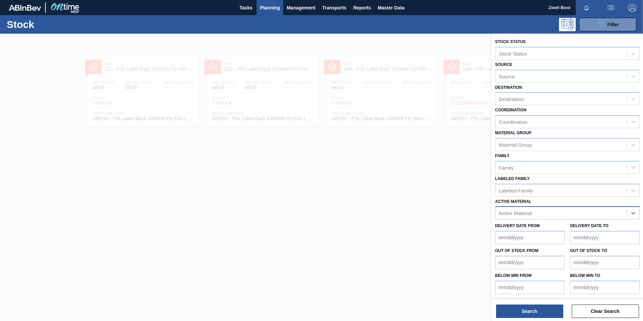
paste Material "279074"
type Material "279074"
click at [519, 233] on div "279074 - PSL Label Body 660RB RDS Dry (Blast)" at bounding box center [567, 229] width 145 height 12
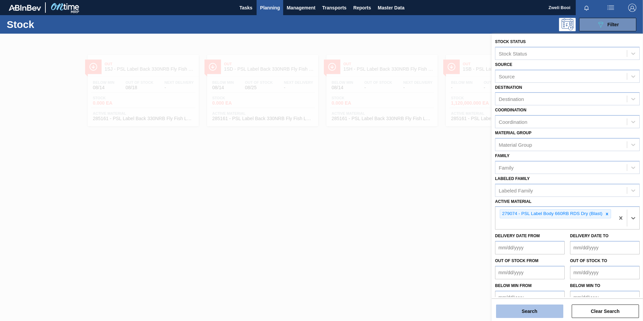
click at [538, 318] on button "Search" at bounding box center [529, 310] width 67 height 13
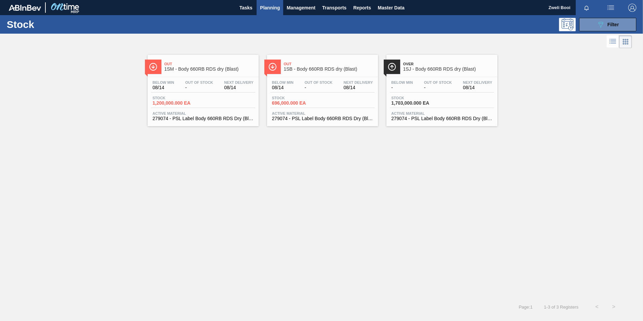
drag, startPoint x: 329, startPoint y: 108, endPoint x: 346, endPoint y: 111, distance: 17.0
click at [329, 108] on div "Below Min 08/14 Out Of Stock - Next Delivery 08/14 Stock 696,000.000 EA Active …" at bounding box center [322, 100] width 111 height 46
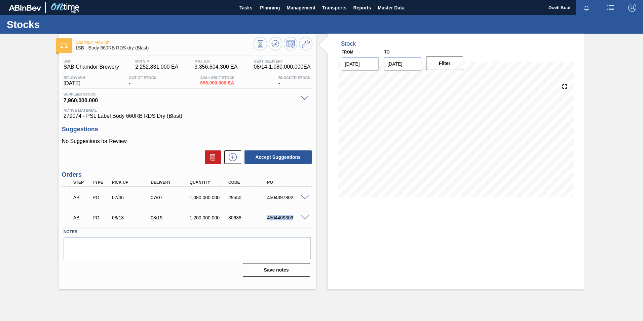
drag, startPoint x: 265, startPoint y: 219, endPoint x: 295, endPoint y: 218, distance: 29.9
click at [295, 218] on div "4504409309" at bounding box center [282, 217] width 39 height 5
copy div "4504409309"
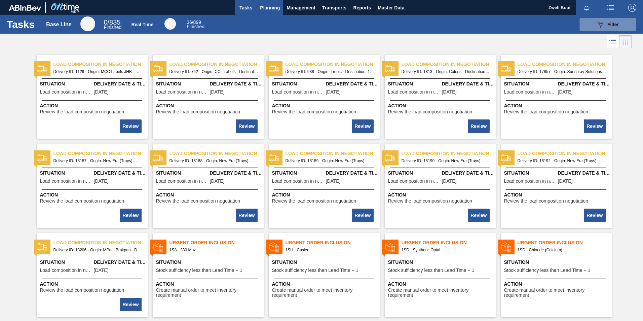
click at [267, 5] on span "Planning" at bounding box center [270, 8] width 20 height 8
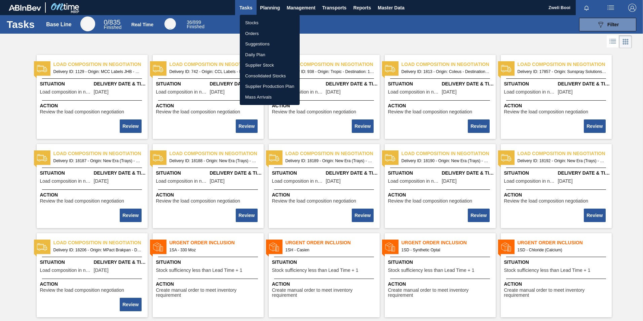
click at [253, 21] on li "Stocks" at bounding box center [270, 22] width 60 height 11
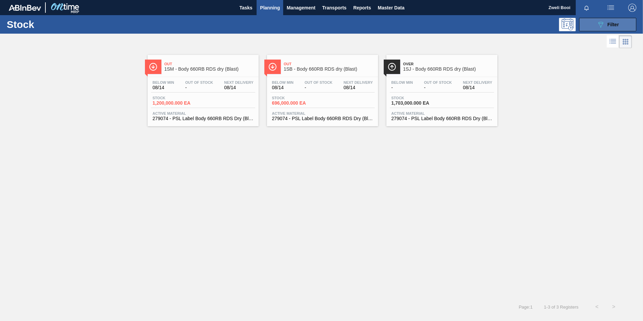
click at [604, 26] on icon "089F7B8B-B2A5-4AFE-B5C0-19BA573D28AC" at bounding box center [601, 25] width 8 height 8
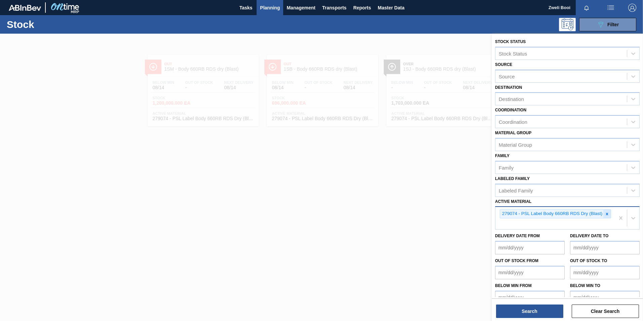
click at [605, 213] on icon at bounding box center [607, 214] width 5 height 5
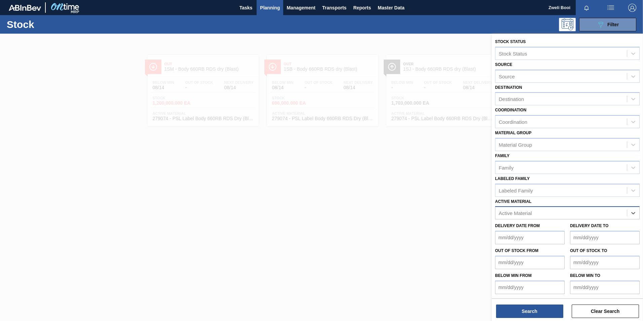
paste Material "285190"
type Material "285190"
click at [589, 223] on div "285190 - Label Neck 660RB Flying Fish Lemon PU" at bounding box center [567, 229] width 145 height 12
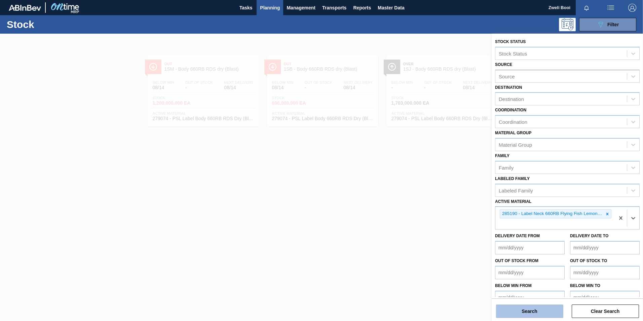
click at [542, 307] on button "Search" at bounding box center [529, 310] width 67 height 13
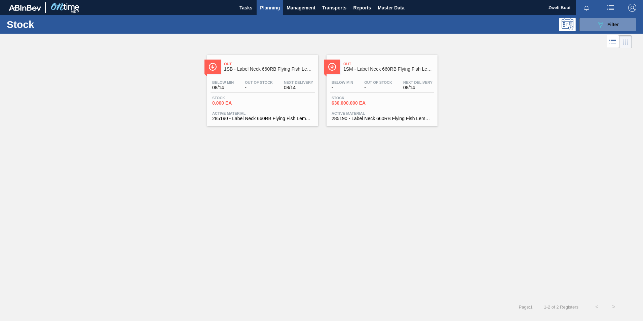
click at [273, 95] on div "Below Min 08/14 Out Of Stock - Next Delivery 08/14 Stock 0.000 EA Active Materi…" at bounding box center [262, 100] width 111 height 46
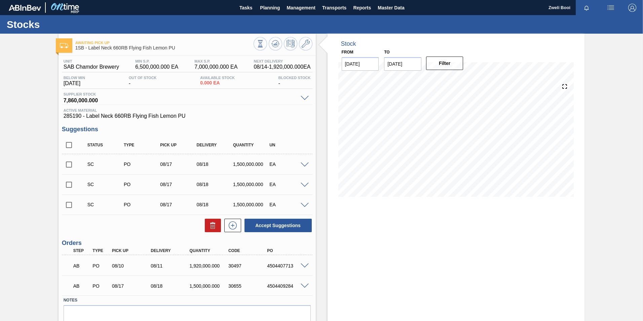
click at [304, 285] on span at bounding box center [305, 286] width 8 height 5
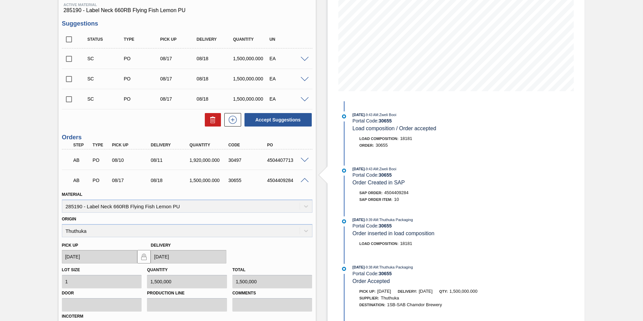
scroll to position [101, 0]
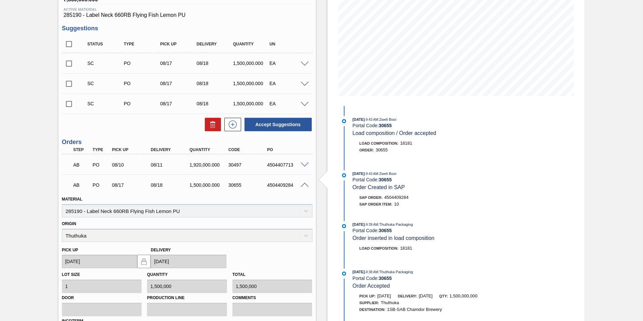
click at [307, 184] on span at bounding box center [305, 185] width 8 height 5
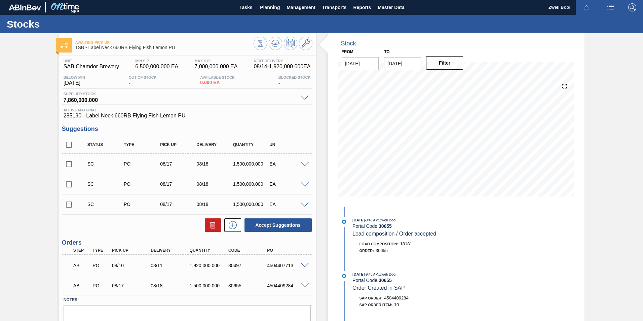
scroll to position [0, 0]
click at [274, 4] on span "Planning" at bounding box center [270, 8] width 20 height 8
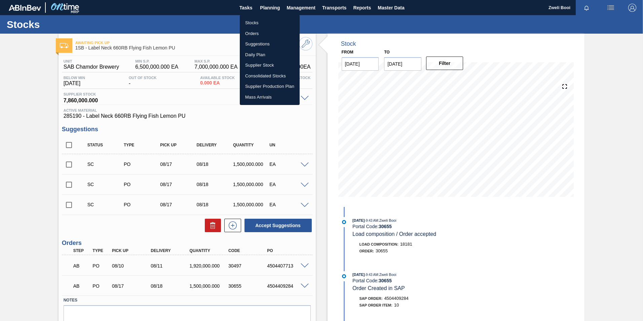
click at [269, 22] on li "Stocks" at bounding box center [270, 22] width 60 height 11
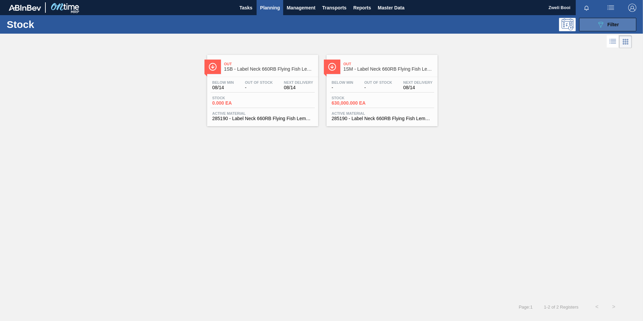
click at [606, 23] on div "089F7B8B-B2A5-4AFE-B5C0-19BA573D28AC Filter" at bounding box center [608, 25] width 22 height 8
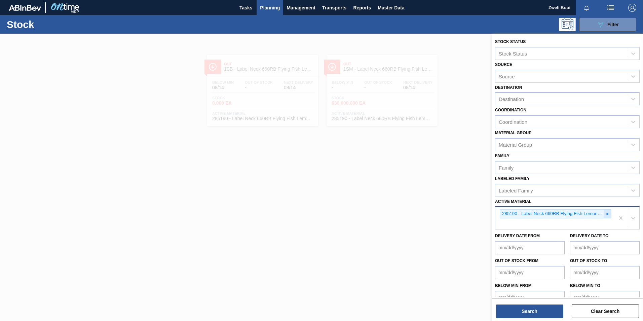
click at [607, 215] on icon at bounding box center [608, 214] width 2 height 2
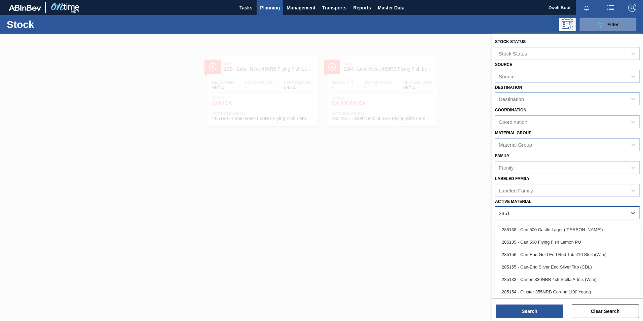
type Material "28518"
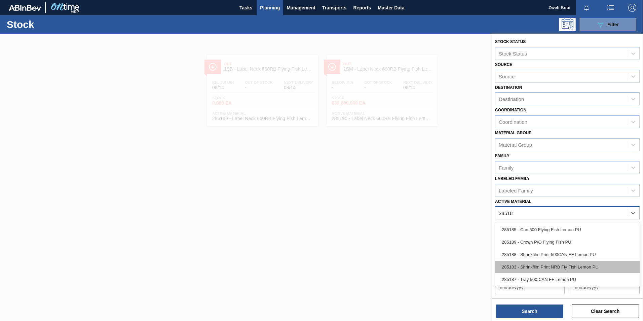
click at [558, 266] on div "285183 - Shrinkfilm Print NRB Fly Fish Lemon PU" at bounding box center [567, 267] width 145 height 12
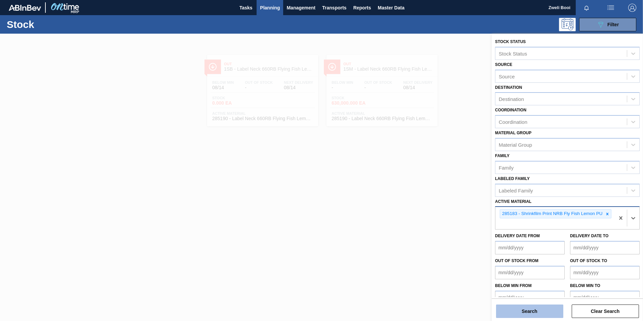
click at [538, 317] on button "Search" at bounding box center [529, 310] width 67 height 13
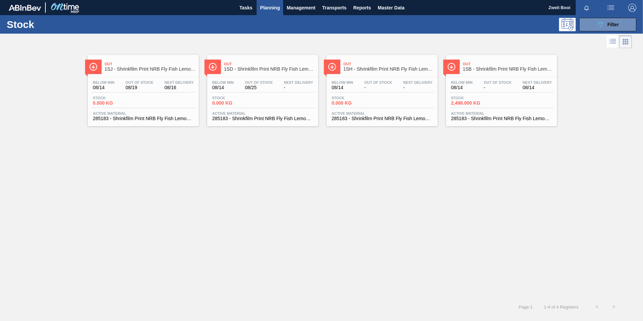
click at [487, 101] on span "2,498.000 KG" at bounding box center [474, 103] width 47 height 5
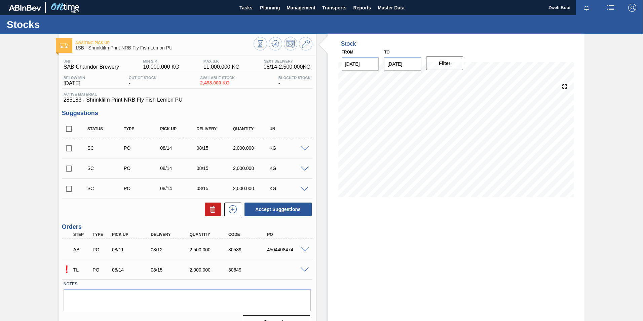
click at [299, 267] on div at bounding box center [305, 269] width 13 height 5
click at [305, 272] on div "! TL PO 08/14 08/15 2,000.000 30649" at bounding box center [187, 269] width 251 height 17
click at [305, 268] on span at bounding box center [305, 269] width 8 height 5
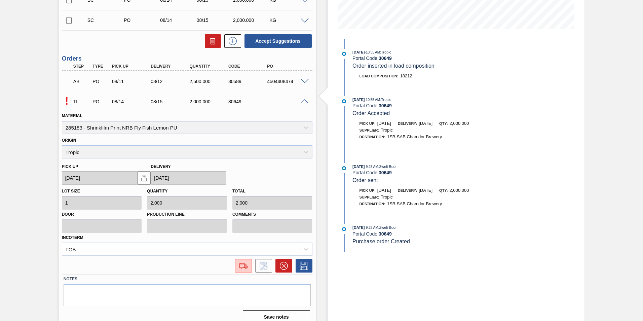
scroll to position [177, 0]
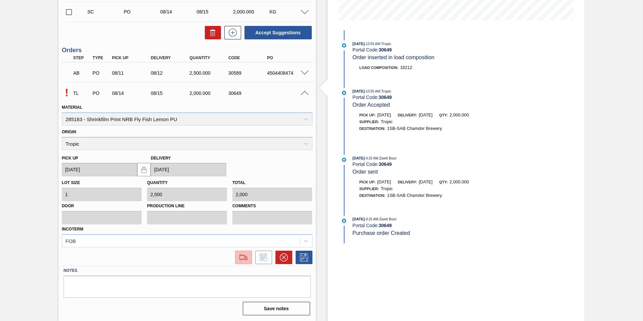
click at [246, 257] on img at bounding box center [243, 257] width 11 height 8
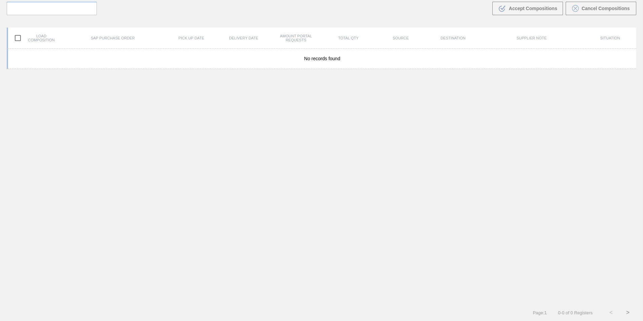
scroll to position [48, 0]
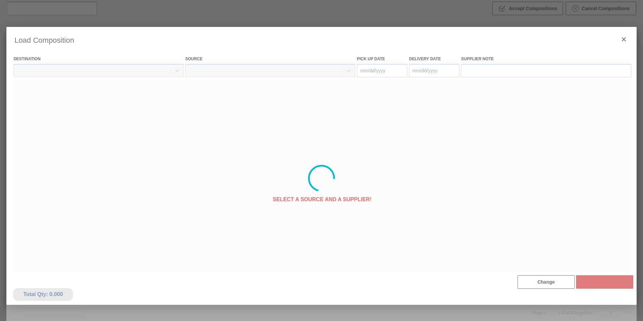
type Date "[DATE]"
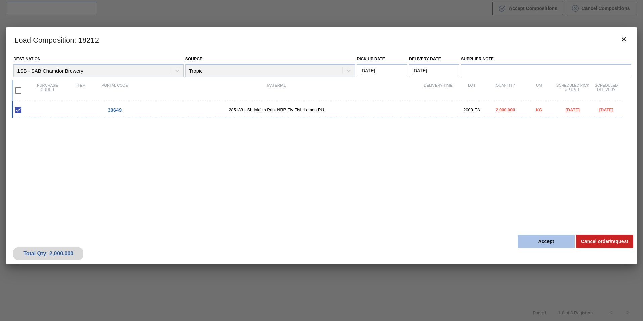
click at [538, 243] on button "Accept" at bounding box center [546, 240] width 57 height 13
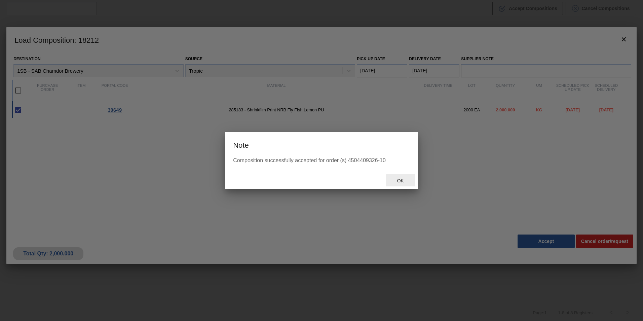
click at [405, 183] on div "Ok" at bounding box center [401, 180] width 30 height 12
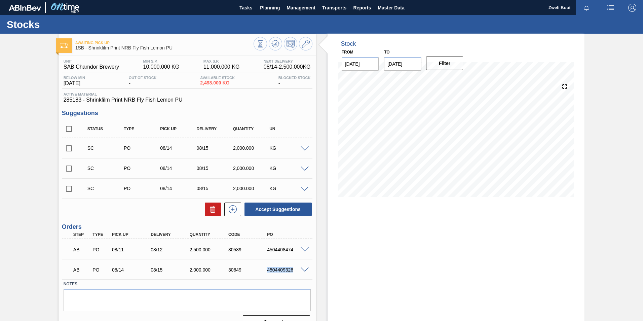
drag, startPoint x: 263, startPoint y: 269, endPoint x: 294, endPoint y: 271, distance: 30.3
click at [294, 271] on div "4504409326" at bounding box center [282, 269] width 39 height 5
copy div "4504409326"
